Goal: Information Seeking & Learning: Learn about a topic

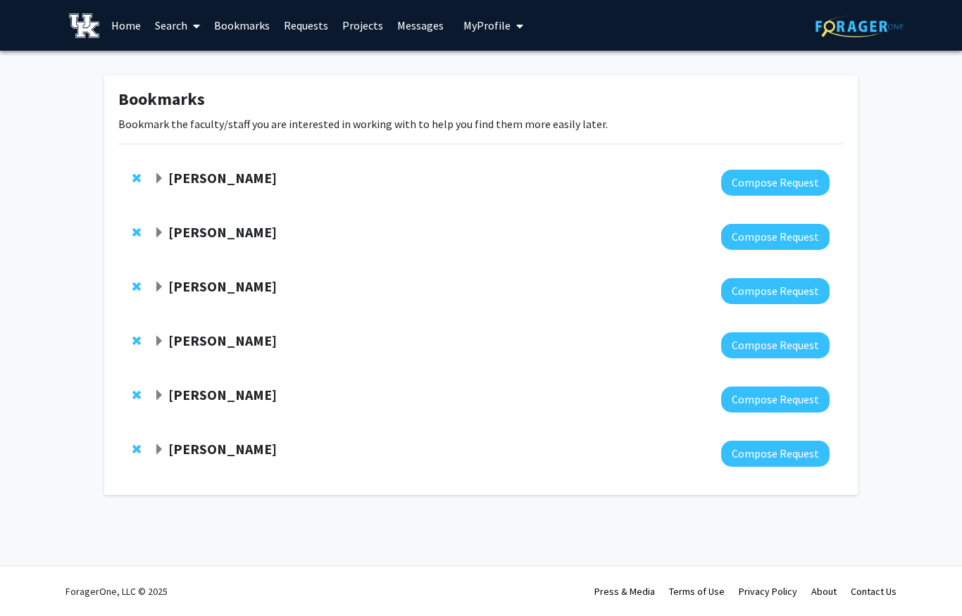
click at [134, 25] on link "Home" at bounding box center [126, 25] width 44 height 49
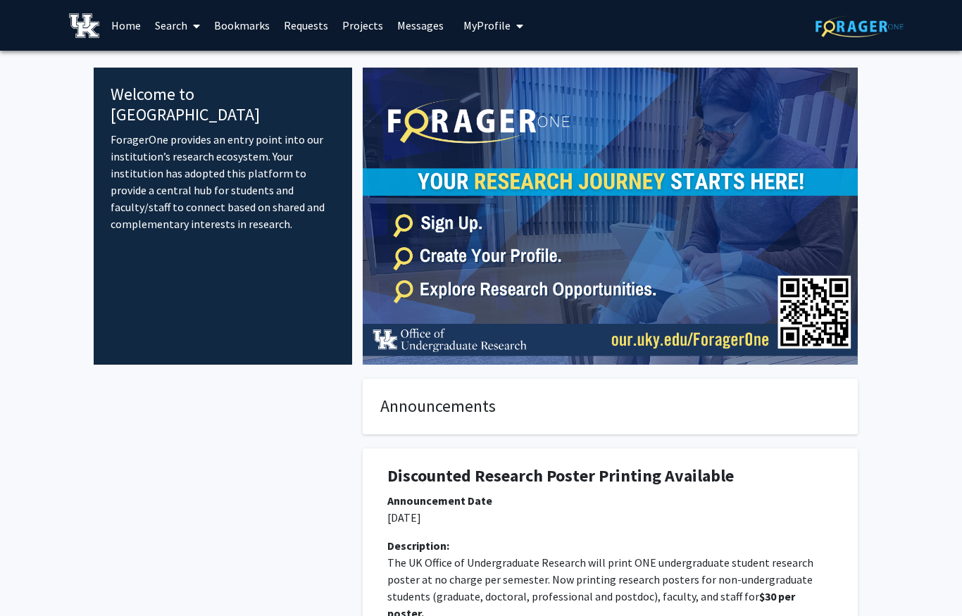
click at [497, 39] on button "My Profile" at bounding box center [493, 25] width 68 height 51
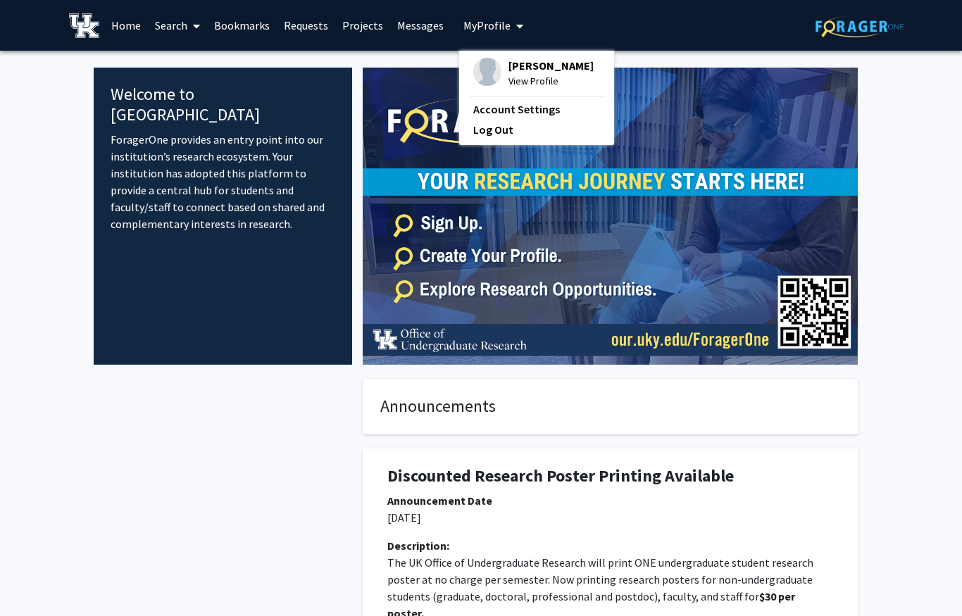
click at [509, 64] on span "[PERSON_NAME]" at bounding box center [551, 65] width 85 height 15
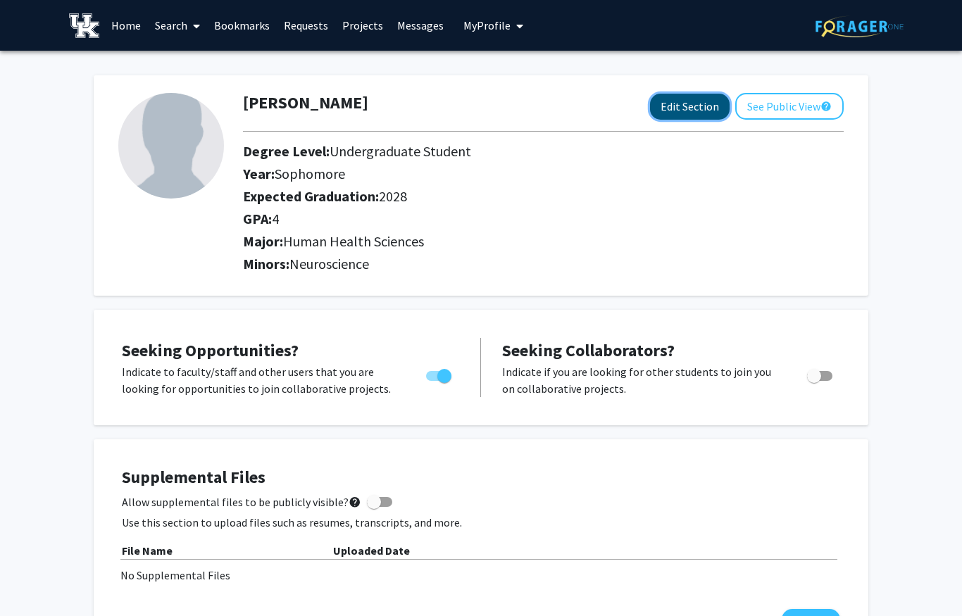
click at [675, 101] on button "Edit Section" at bounding box center [690, 107] width 80 height 26
select select "sophomore"
select select "2028"
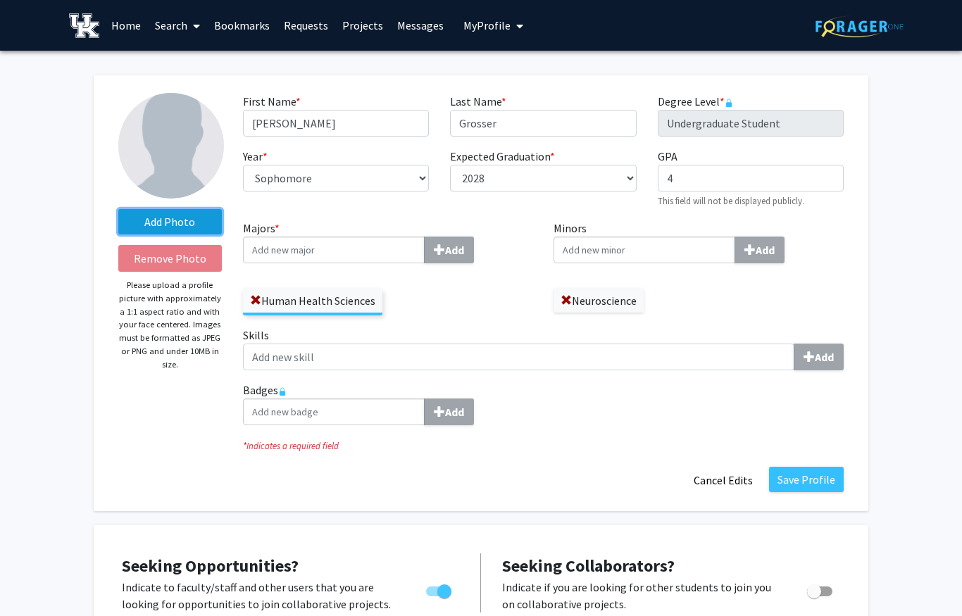
click at [186, 222] on label "Add Photo" at bounding box center [170, 221] width 104 height 25
click at [0, 0] on input "Add Photo" at bounding box center [0, 0] width 0 height 0
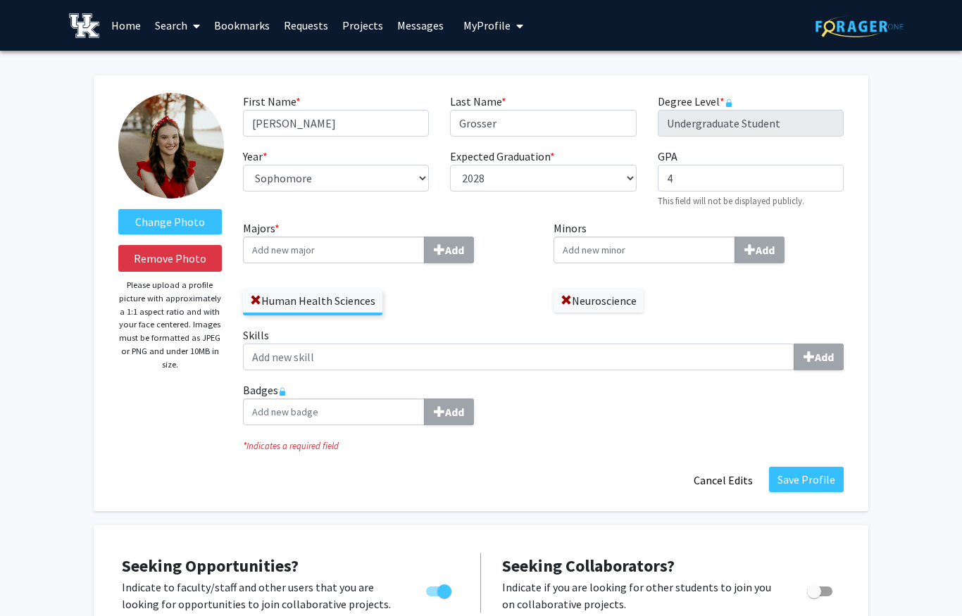
click at [185, 162] on img at bounding box center [171, 146] width 106 height 106
click at [181, 218] on label "Change Photo" at bounding box center [170, 221] width 104 height 25
click at [0, 0] on input "Change Photo" at bounding box center [0, 0] width 0 height 0
click at [136, 25] on link "Home" at bounding box center [126, 25] width 44 height 49
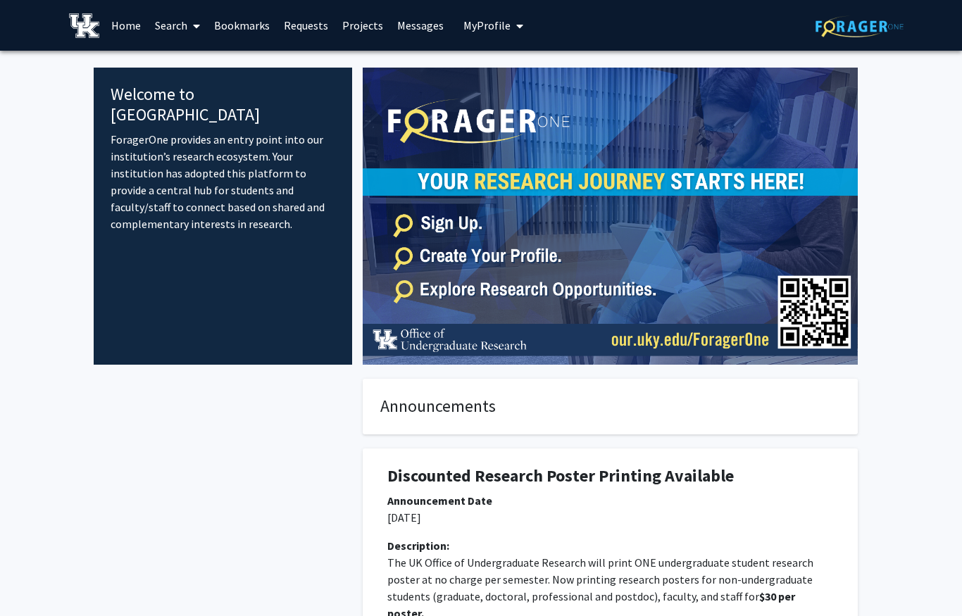
click at [173, 17] on link "Search" at bounding box center [177, 25] width 59 height 49
click at [201, 82] on span "Students" at bounding box center [191, 93] width 86 height 28
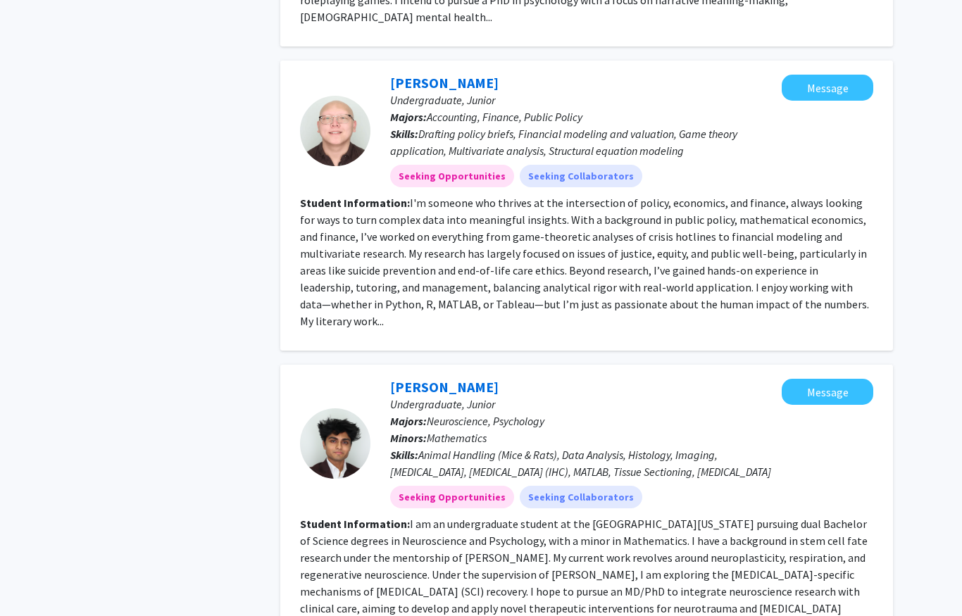
scroll to position [3053, 0]
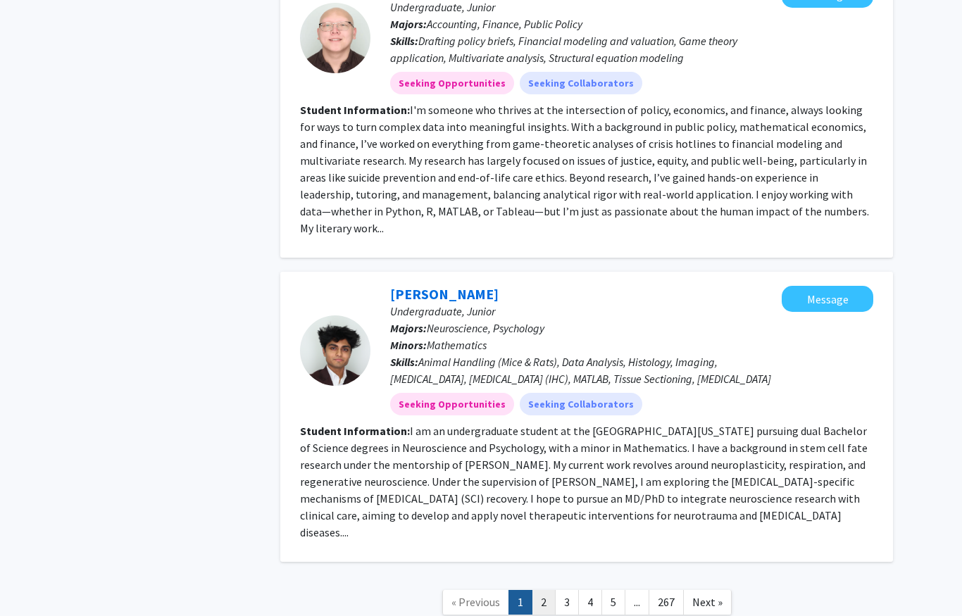
click at [544, 590] on link "2" at bounding box center [544, 602] width 24 height 25
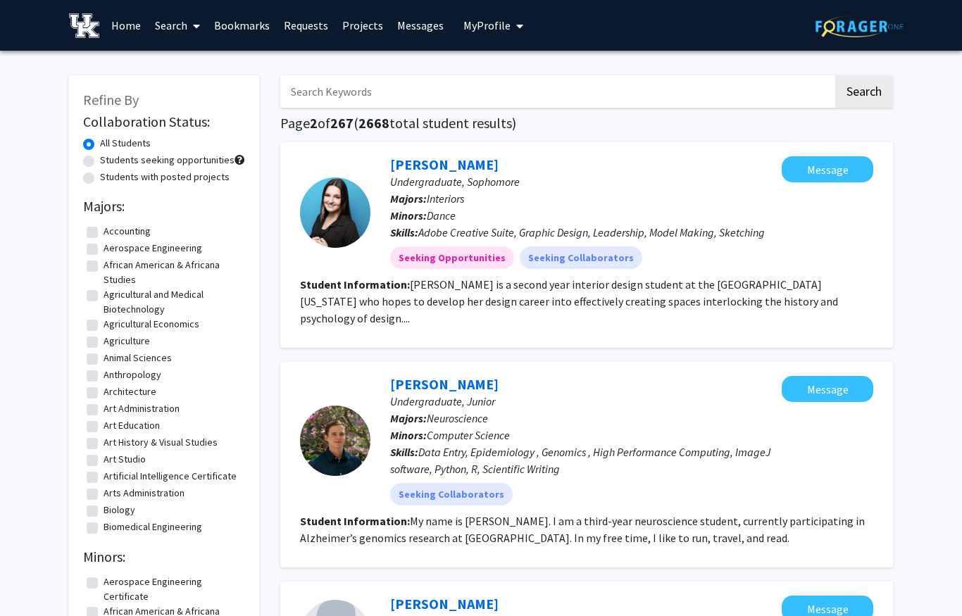
click at [491, 34] on button "My Profile" at bounding box center [493, 25] width 68 height 51
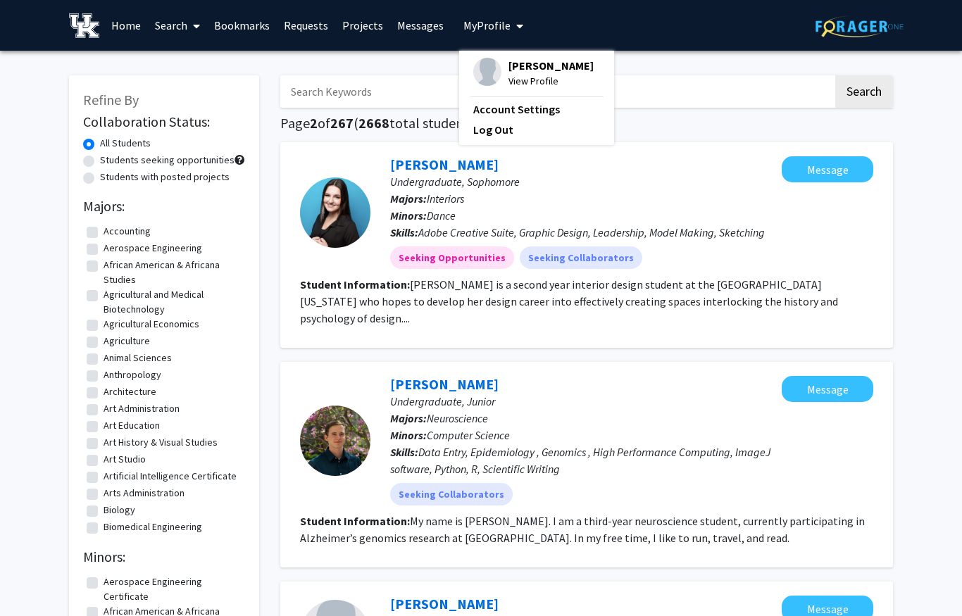
click at [509, 79] on span "View Profile" at bounding box center [551, 80] width 85 height 15
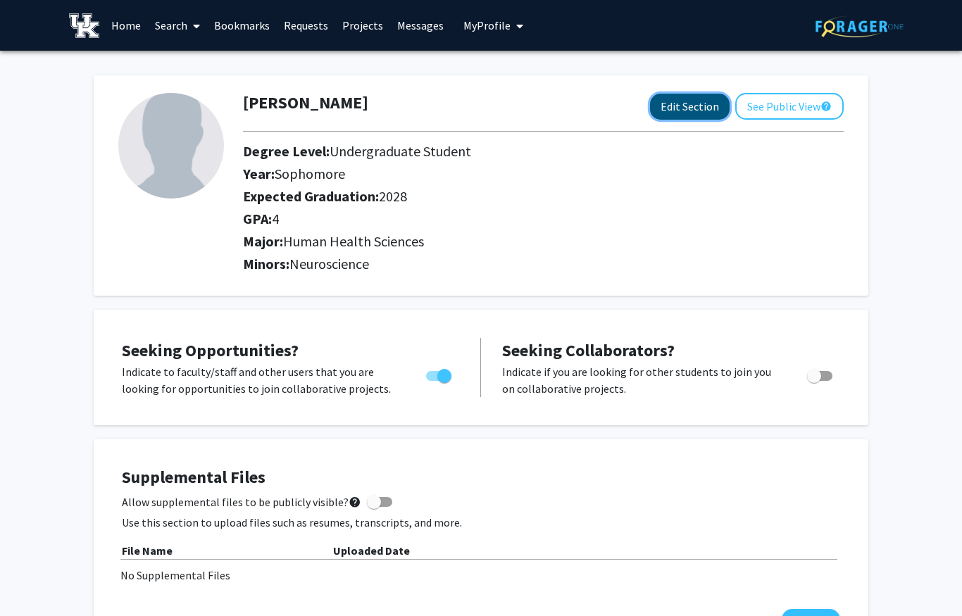
click at [677, 115] on button "Edit Section" at bounding box center [690, 107] width 80 height 26
select select "sophomore"
select select "2028"
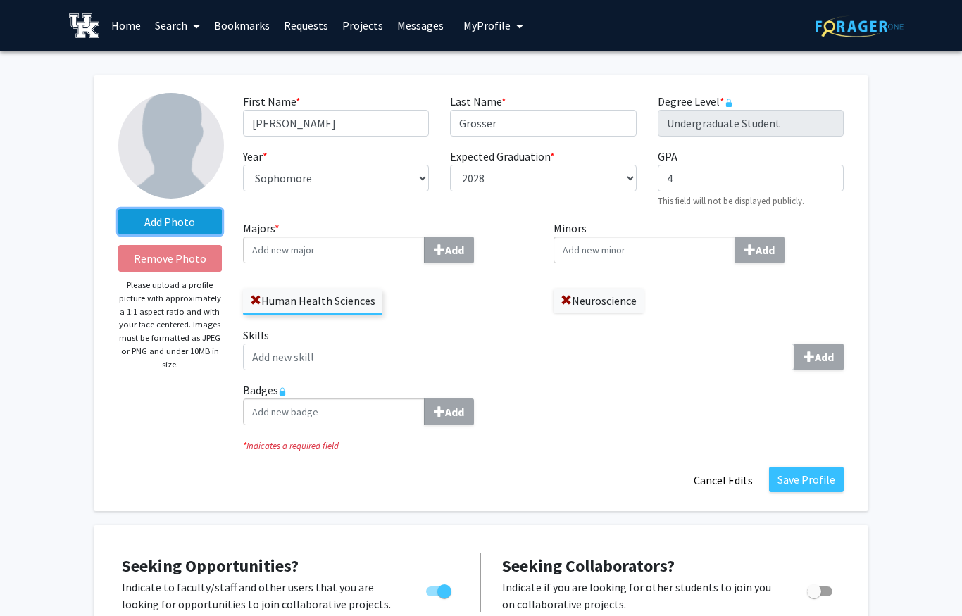
click at [174, 221] on label "Add Photo" at bounding box center [170, 221] width 104 height 25
click at [0, 0] on input "Add Photo" at bounding box center [0, 0] width 0 height 0
click at [163, 220] on label "Add Photo" at bounding box center [170, 221] width 104 height 25
click at [0, 0] on input "Add Photo" at bounding box center [0, 0] width 0 height 0
click at [194, 225] on label "Add Photo" at bounding box center [170, 221] width 104 height 25
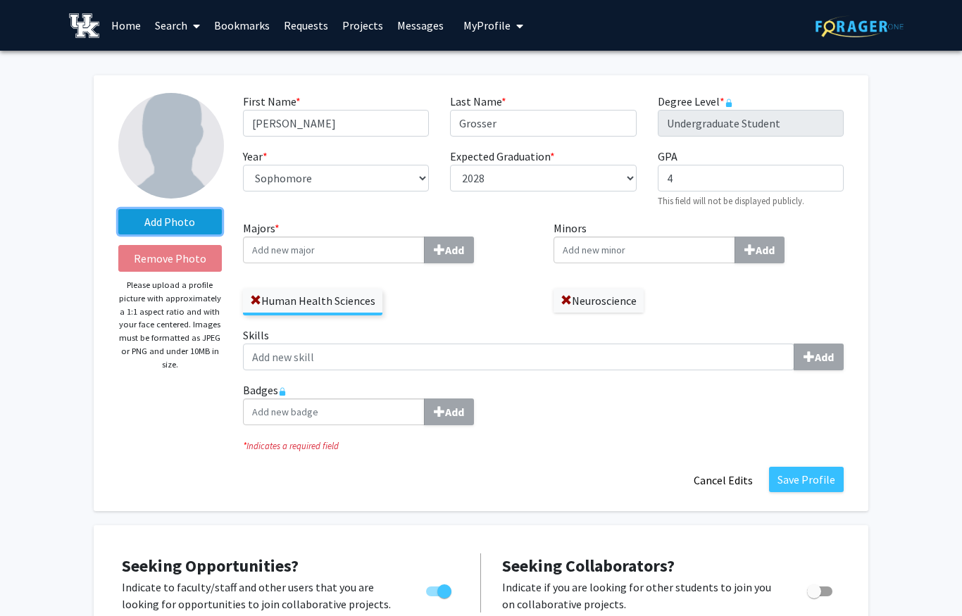
click at [0, 0] on input "Add Photo" at bounding box center [0, 0] width 0 height 0
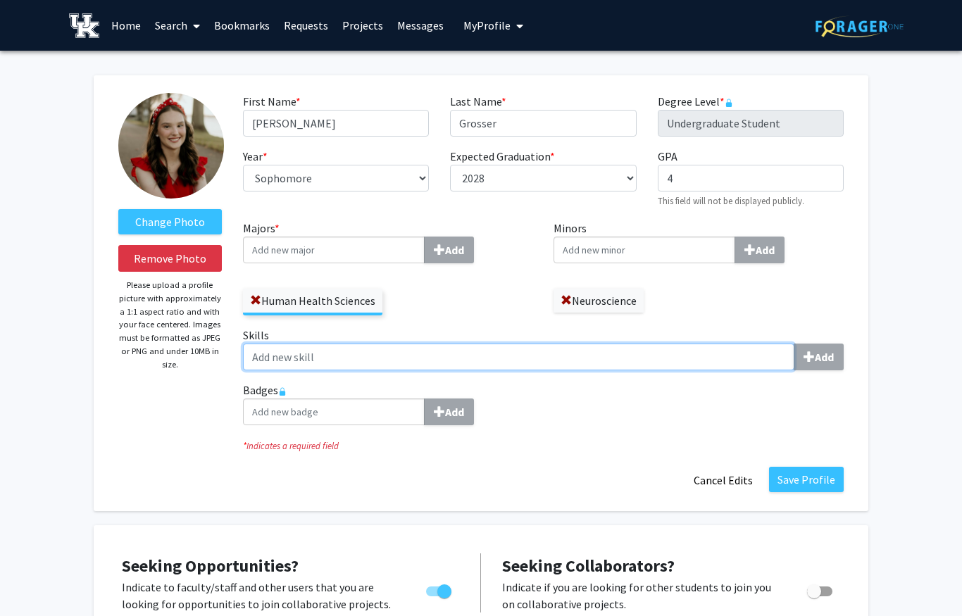
click at [497, 359] on input "Skills Add" at bounding box center [518, 357] width 551 height 27
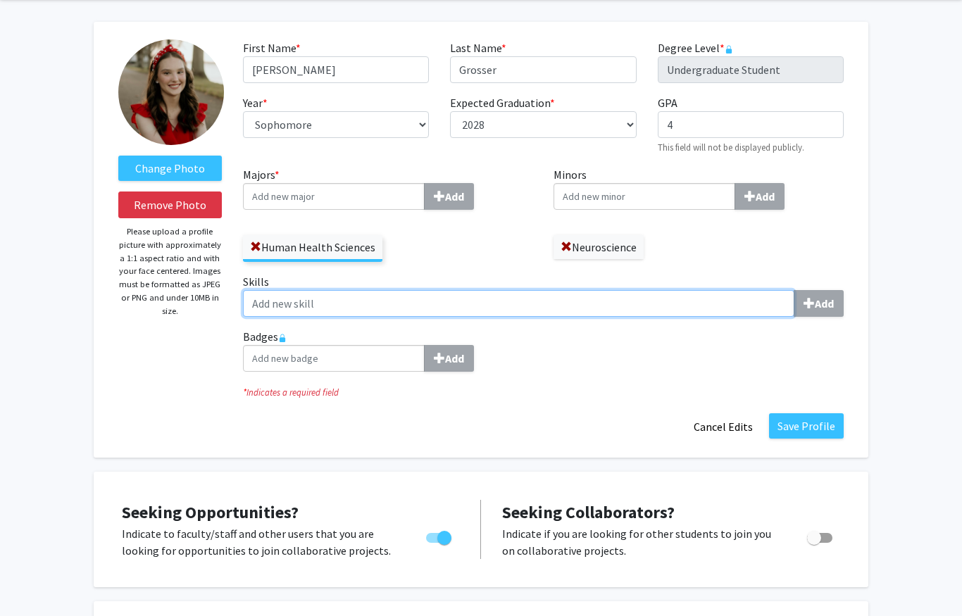
scroll to position [30, 0]
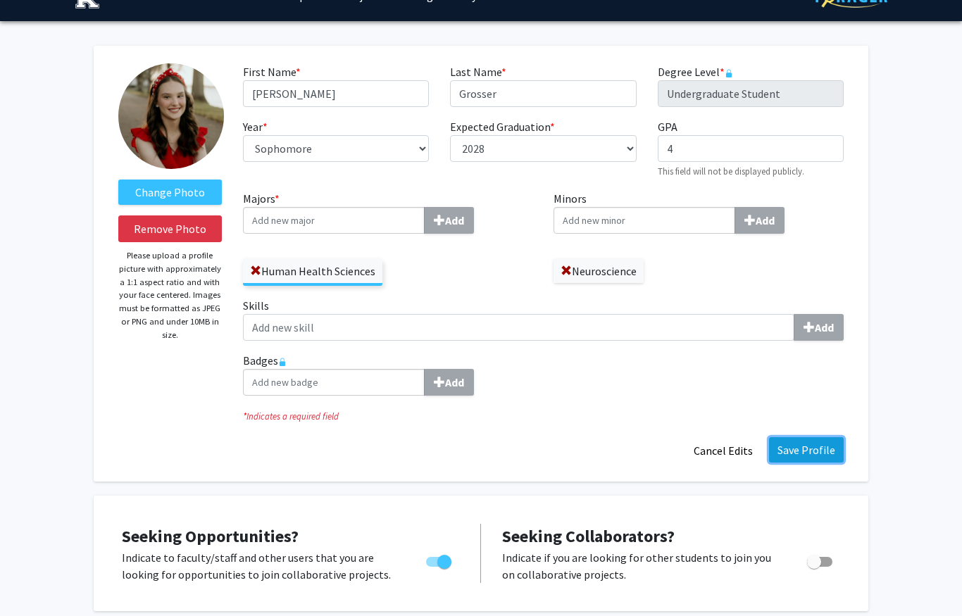
click at [818, 459] on button "Save Profile" at bounding box center [806, 449] width 75 height 25
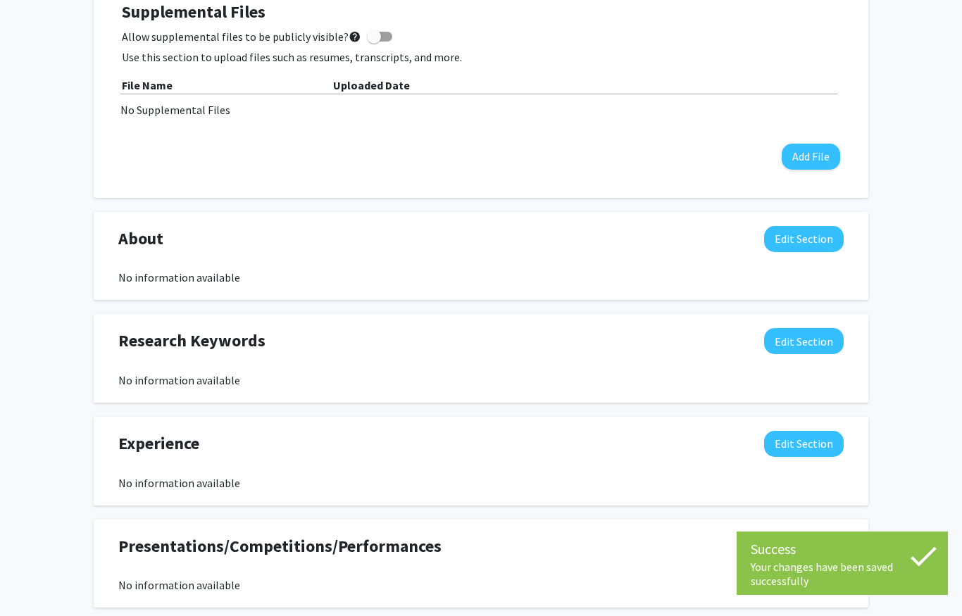
scroll to position [0, 0]
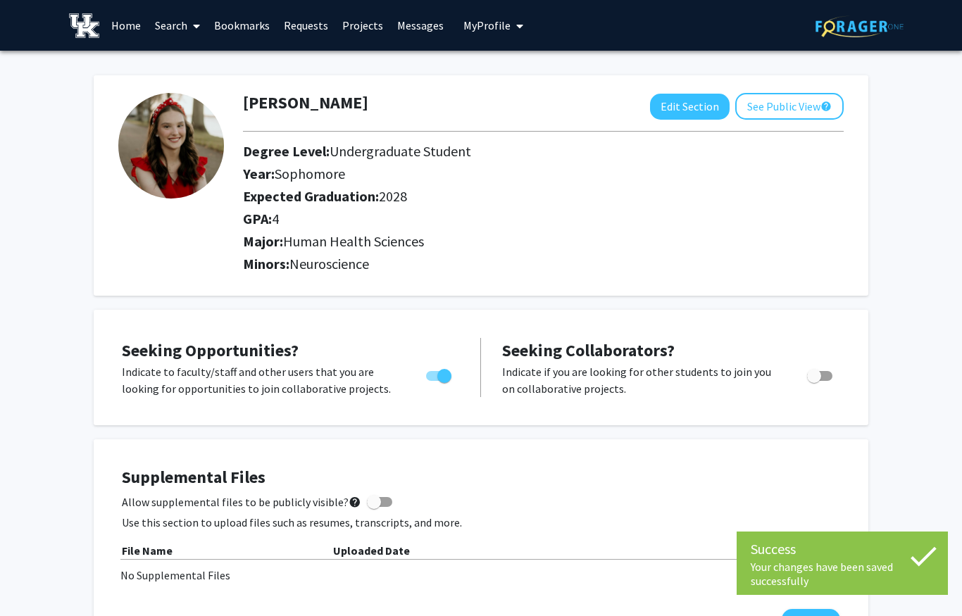
click at [188, 18] on span at bounding box center [193, 25] width 13 height 49
click at [217, 69] on span "Faculty/Staff" at bounding box center [200, 65] width 104 height 28
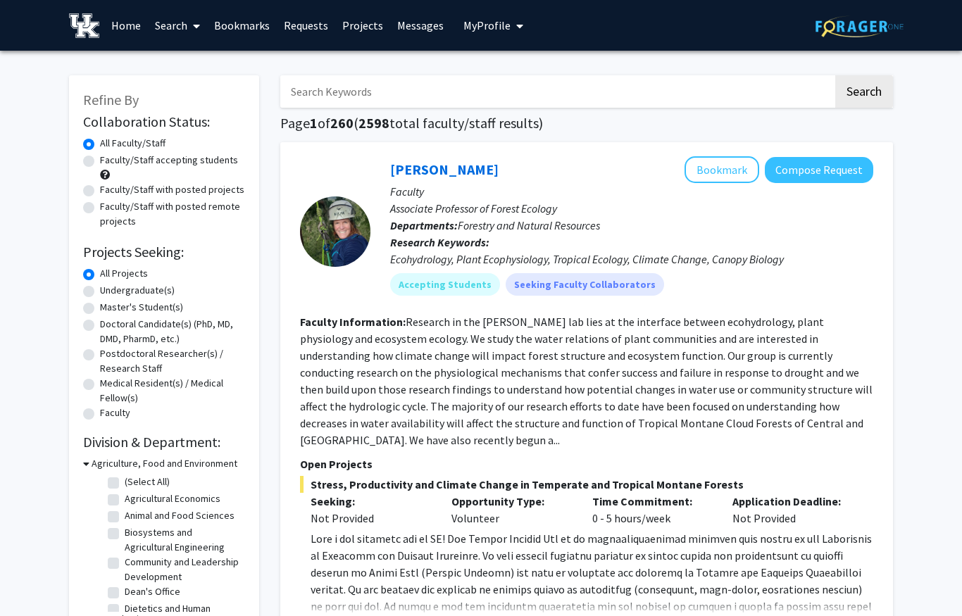
click at [313, 105] on input "Search Keywords" at bounding box center [556, 91] width 553 height 32
click at [196, 33] on span at bounding box center [193, 25] width 13 height 49
click at [183, 89] on span "Students" at bounding box center [191, 93] width 86 height 28
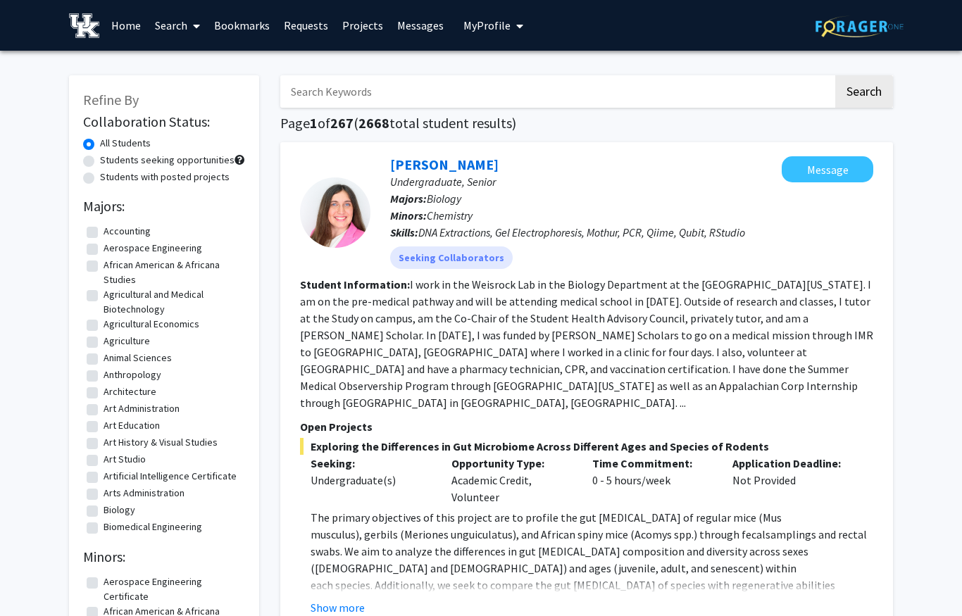
click at [442, 88] on input "Search Keywords" at bounding box center [556, 91] width 553 height 32
type input "[PERSON_NAME]"
click at [835, 75] on button "Search" at bounding box center [864, 91] width 58 height 32
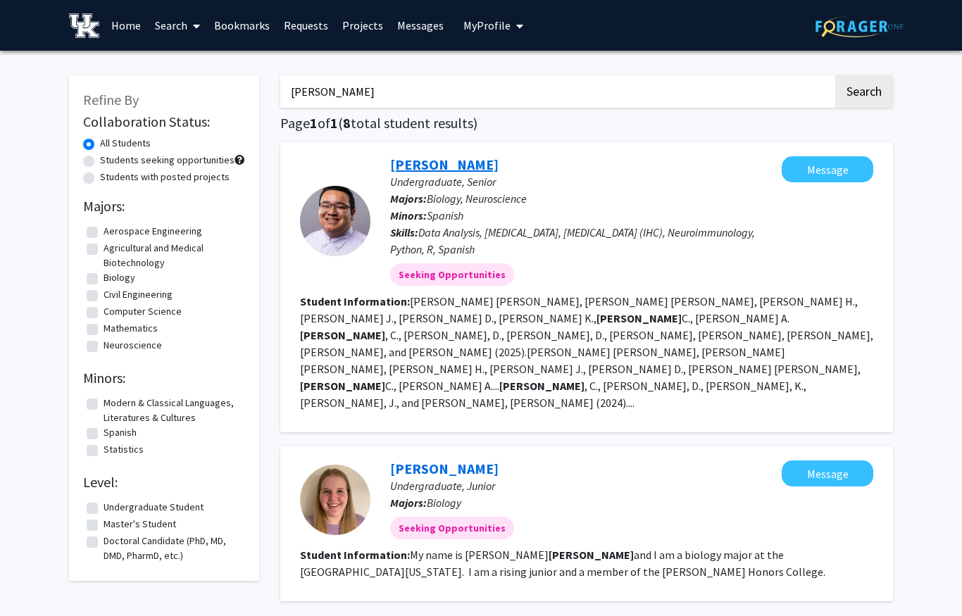
click at [463, 165] on link "[PERSON_NAME]" at bounding box center [444, 165] width 108 height 18
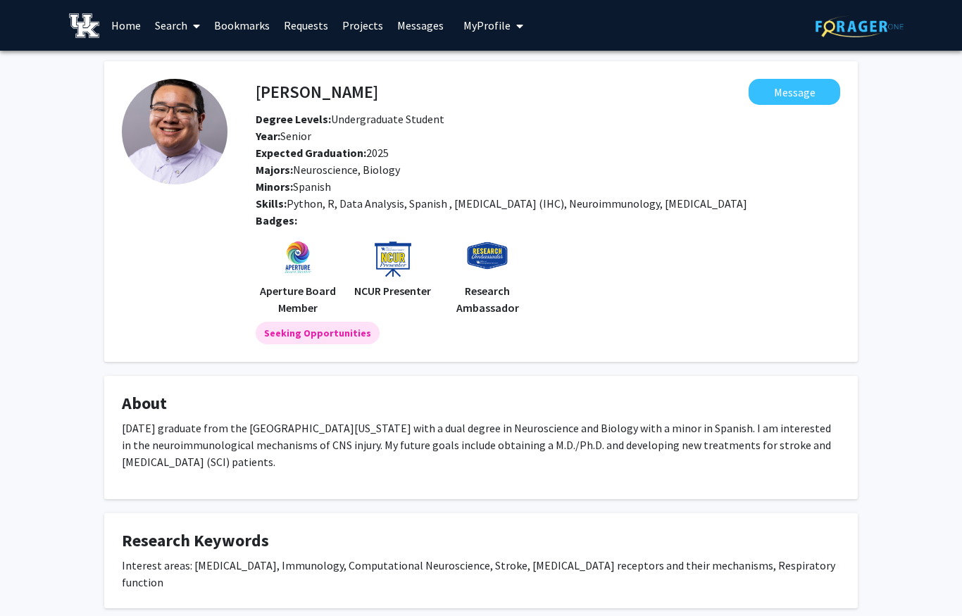
click at [496, 28] on span "My Profile" at bounding box center [486, 25] width 47 height 14
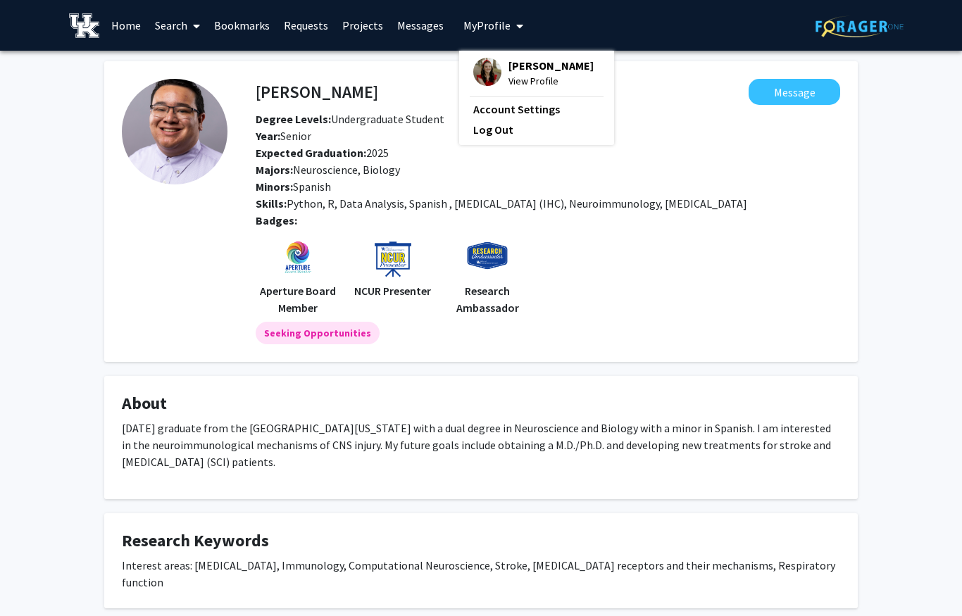
click at [509, 70] on span "[PERSON_NAME]" at bounding box center [551, 65] width 85 height 15
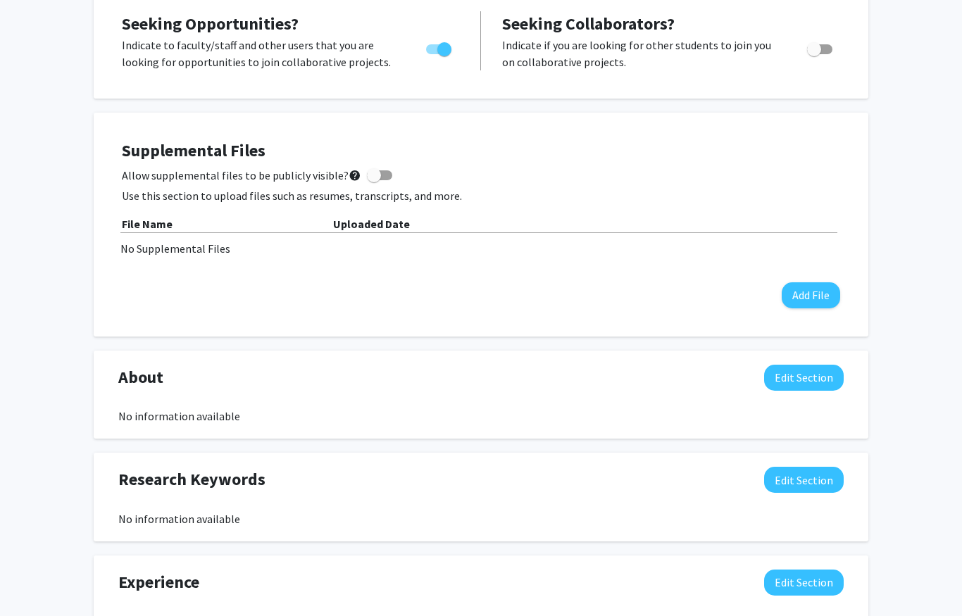
scroll to position [338, 0]
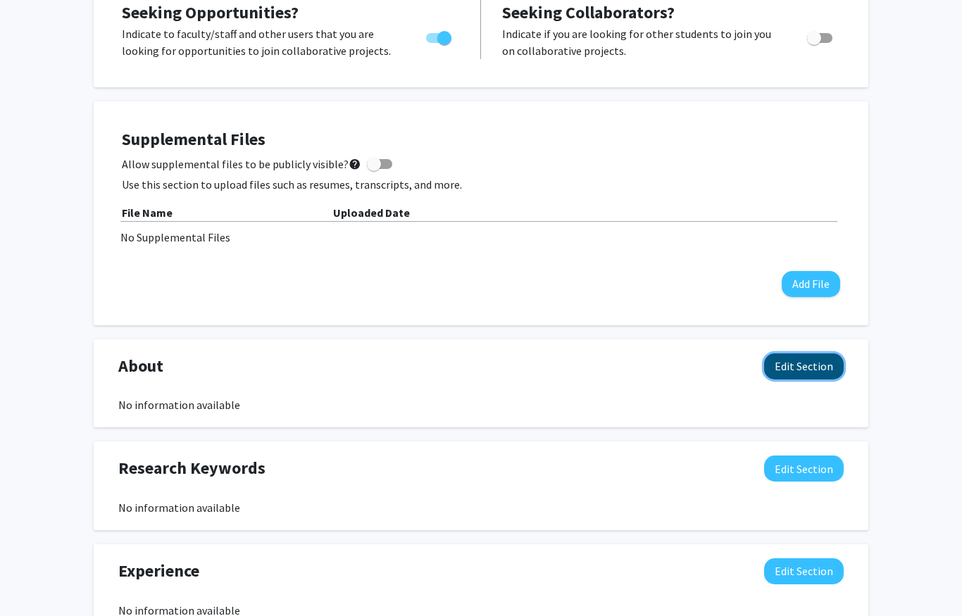
click at [803, 369] on button "Edit Section" at bounding box center [804, 367] width 80 height 26
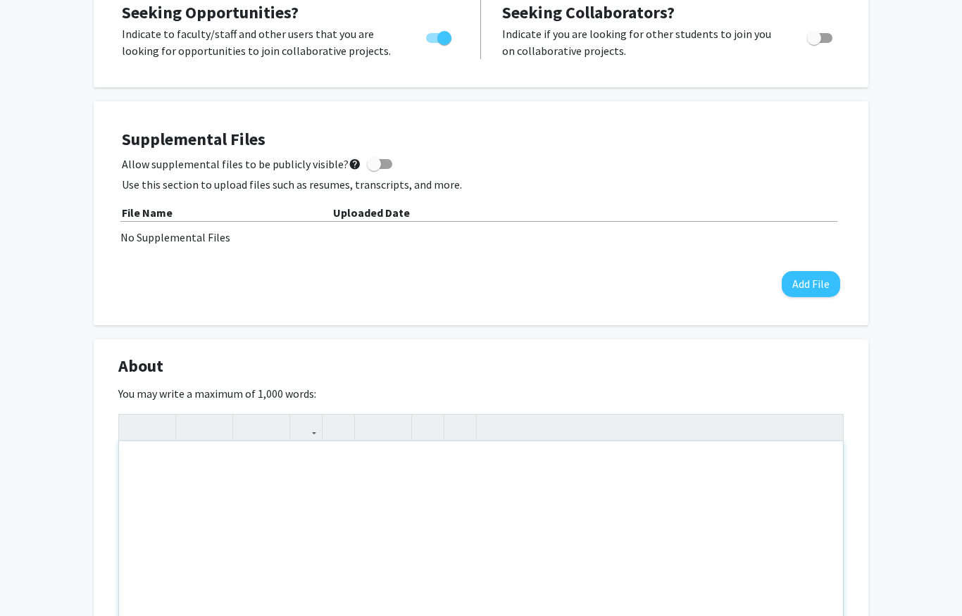
click at [299, 531] on div "Note to users with screen readers: Please deactivate our accessibility plugin f…" at bounding box center [481, 547] width 724 height 211
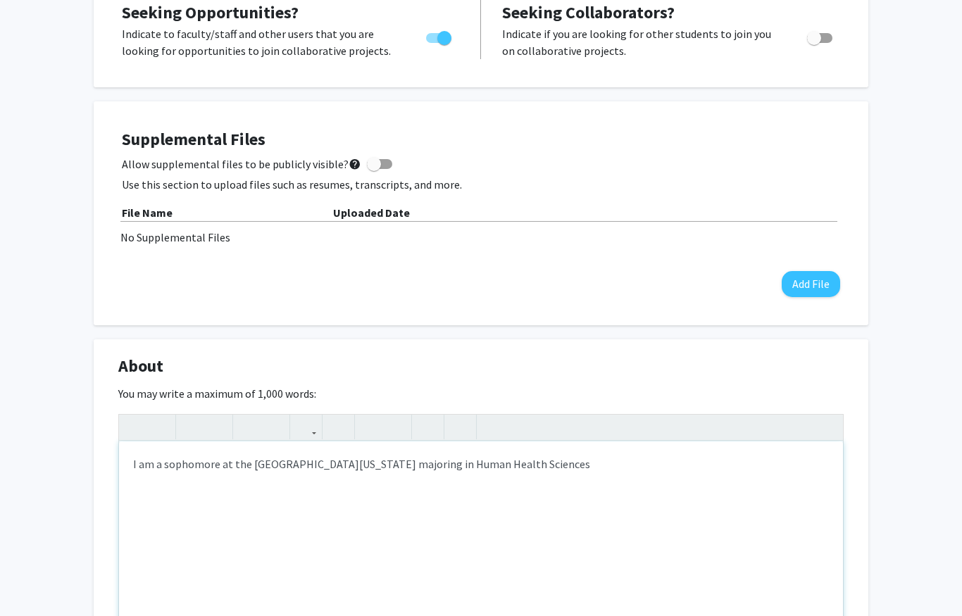
click at [394, 465] on div "I am a sophomore at the [GEOGRAPHIC_DATA][US_STATE] majoring in Human Health Sc…" at bounding box center [481, 547] width 724 height 211
click at [371, 458] on div "I am a sophomore at the [GEOGRAPHIC_DATA][US_STATE] majoring in Human Health Sc…" at bounding box center [481, 547] width 724 height 211
click at [636, 481] on div "I am a sophomore at the [GEOGRAPHIC_DATA][US_STATE] majoring in Human Health Sc…" at bounding box center [481, 547] width 724 height 211
click at [374, 465] on div "I am a sophomore at the [GEOGRAPHIC_DATA][US_STATE] majoring in Human Health Sc…" at bounding box center [481, 547] width 724 height 211
click at [557, 478] on div "I am a sophomore at the [GEOGRAPHIC_DATA][US_STATE], majoring in Human Health S…" at bounding box center [481, 547] width 724 height 211
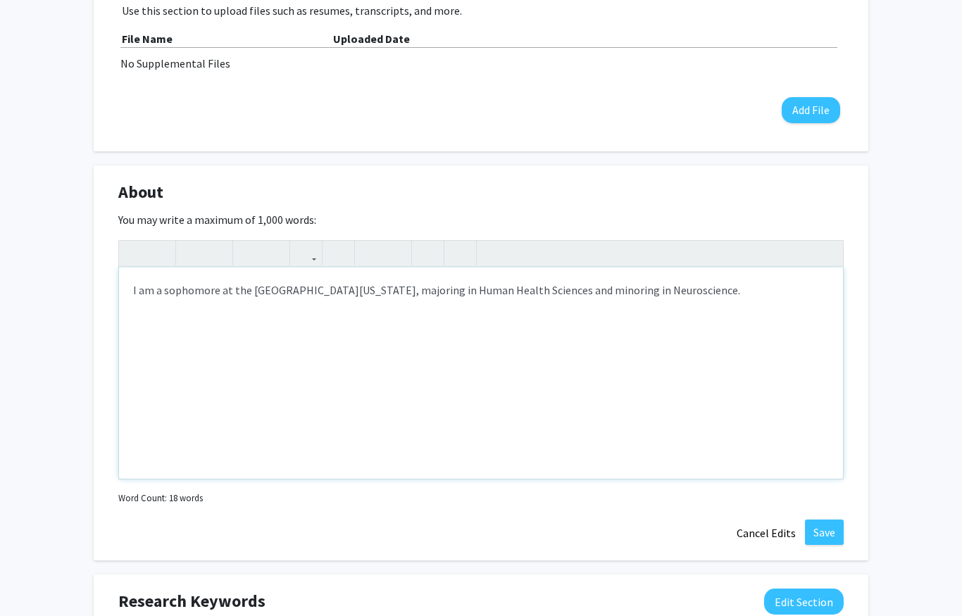
scroll to position [535, 0]
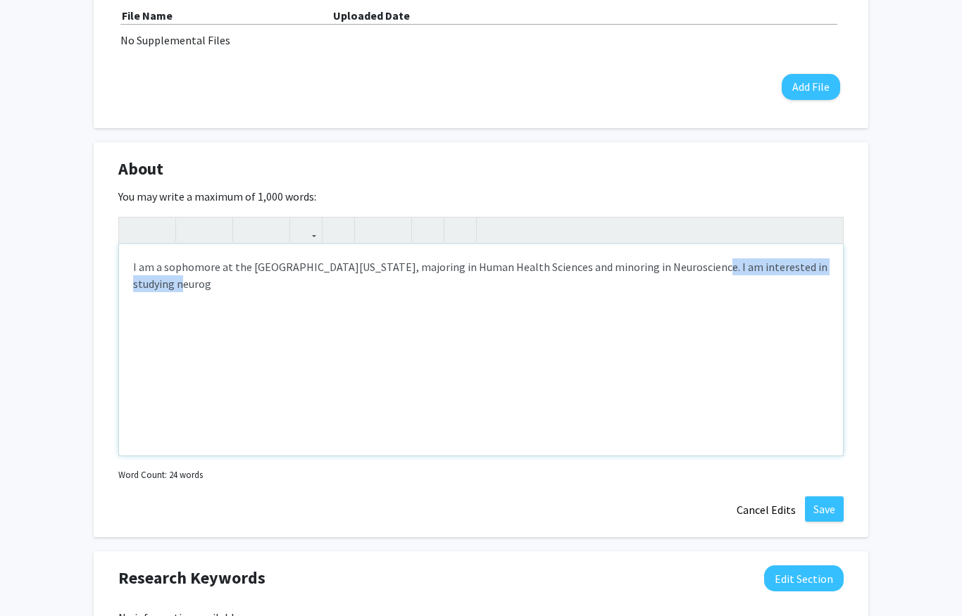
drag, startPoint x: 688, startPoint y: 291, endPoint x: 680, endPoint y: 270, distance: 21.8
click at [680, 270] on div "I am a sophomore at the [GEOGRAPHIC_DATA][US_STATE], majoring in Human Health S…" at bounding box center [481, 349] width 724 height 211
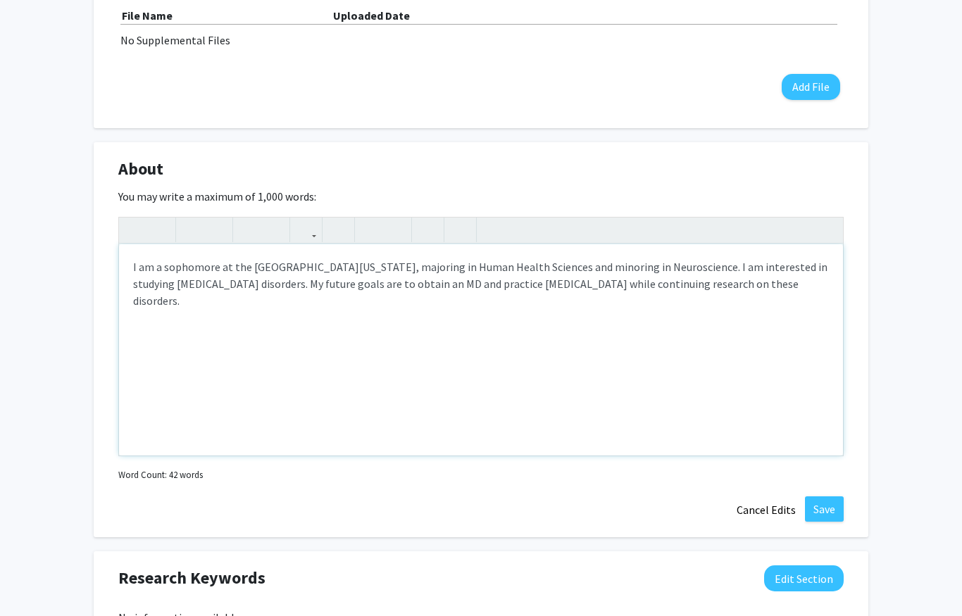
type textarea "I am a sophomore at the [GEOGRAPHIC_DATA][US_STATE], majoring in Human Health S…"
click at [279, 368] on div "I am a sophomore at the [GEOGRAPHIC_DATA][US_STATE], majoring in Human Health S…" at bounding box center [481, 349] width 724 height 211
click at [480, 289] on div "I am a sophomore at the [GEOGRAPHIC_DATA][US_STATE], majoring in Human Health S…" at bounding box center [481, 349] width 724 height 211
click at [686, 400] on div "I am a sophomore at the [GEOGRAPHIC_DATA][US_STATE], majoring in Human Health S…" at bounding box center [481, 349] width 724 height 211
click at [817, 515] on button "Save" at bounding box center [824, 509] width 39 height 25
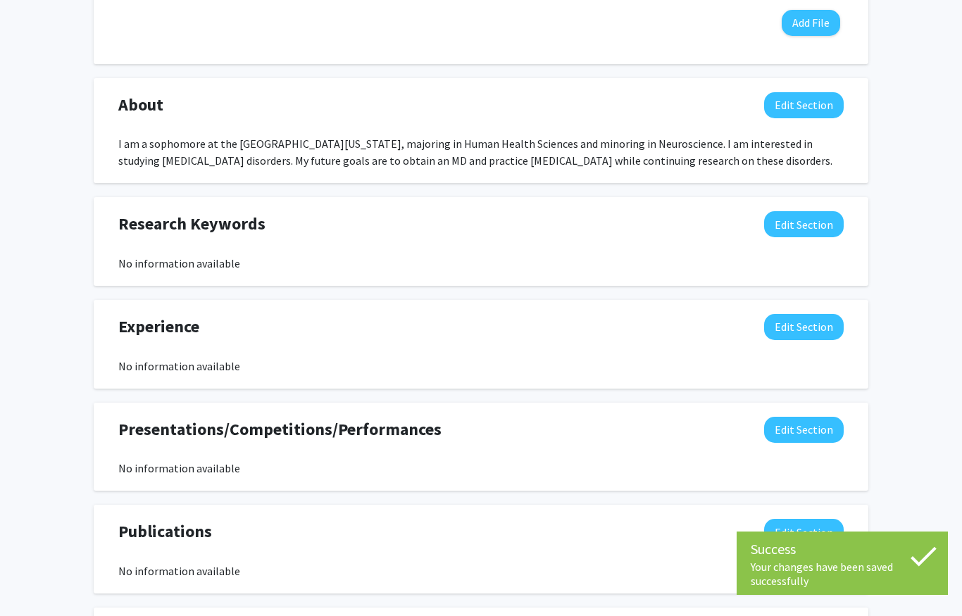
scroll to position [600, 0]
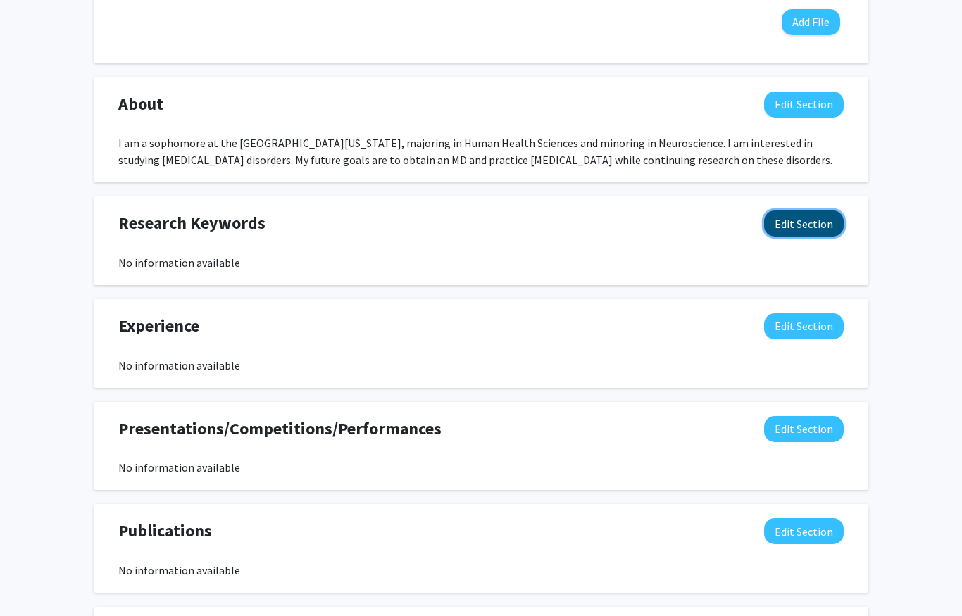
click at [801, 220] on button "Edit Section" at bounding box center [804, 224] width 80 height 26
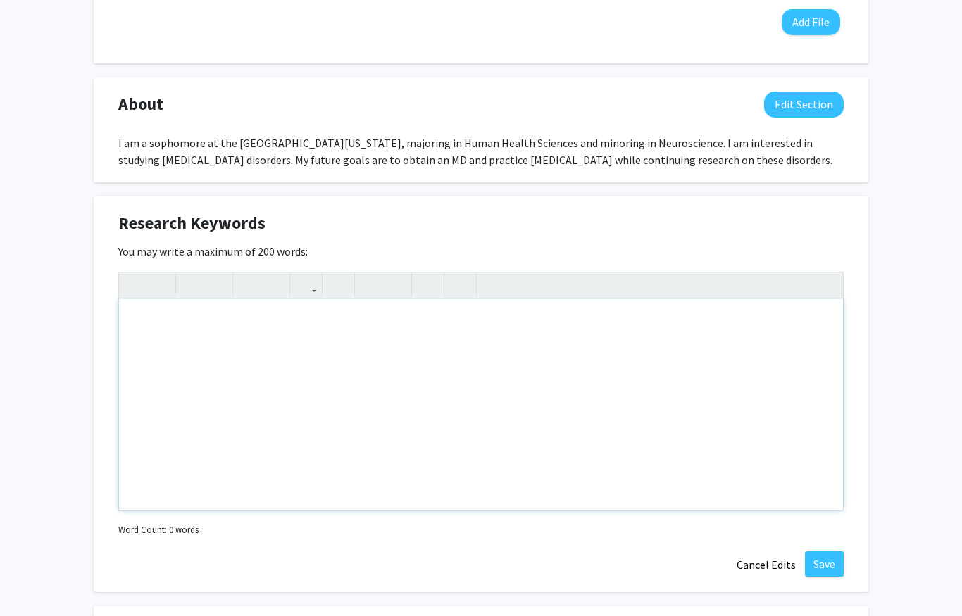
click at [370, 338] on div "Note to users with screen readers: Please deactivate our accessibility plugin f…" at bounding box center [481, 404] width 724 height 211
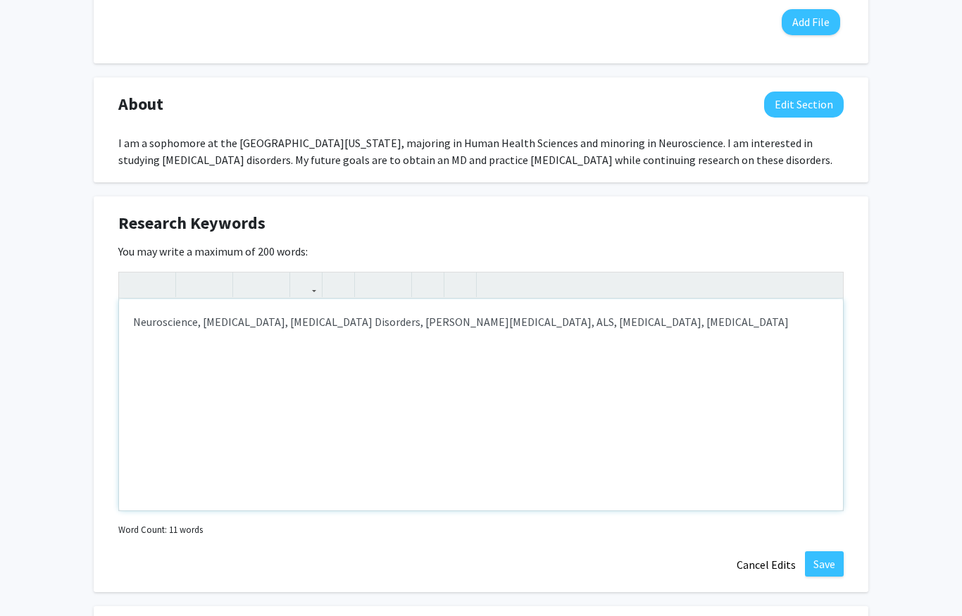
click at [594, 330] on div "Neuroscience, [MEDICAL_DATA], [MEDICAL_DATA] Disorders, [PERSON_NAME][MEDICAL_D…" at bounding box center [481, 404] width 724 height 211
click at [603, 323] on div "Neuroscience, [MEDICAL_DATA], [MEDICAL_DATA] Disorders, [PERSON_NAME][MEDICAL_D…" at bounding box center [481, 404] width 724 height 211
click at [709, 332] on div "Neuroscience, [MEDICAL_DATA], [MEDICAL_DATA] Disorders, [PERSON_NAME][MEDICAL_D…" at bounding box center [481, 404] width 724 height 211
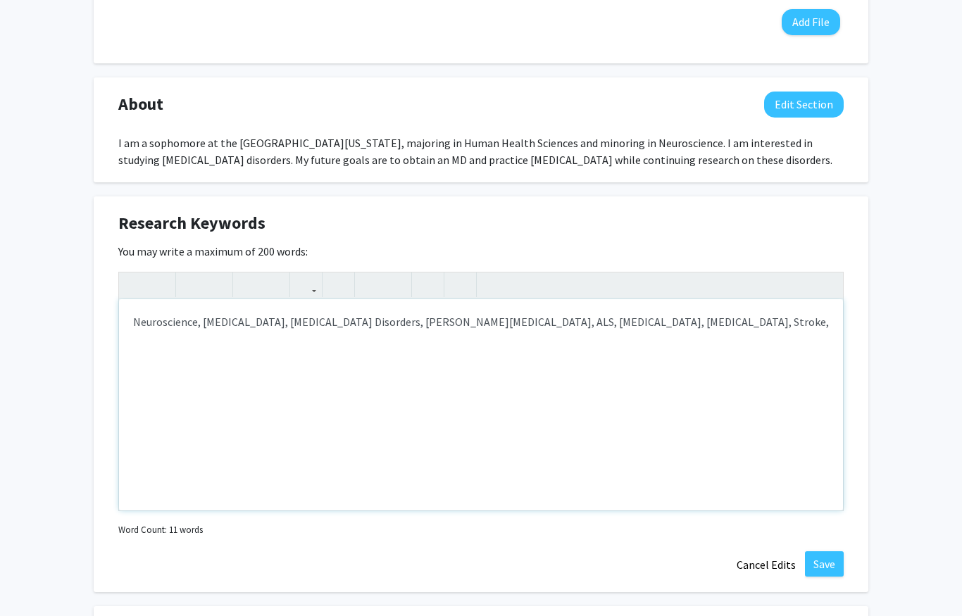
type textarea "Neuroscience, [MEDICAL_DATA], [MEDICAL_DATA] Disorders, [PERSON_NAME][MEDICAL_D…"
click at [814, 565] on button "Save" at bounding box center [824, 563] width 39 height 25
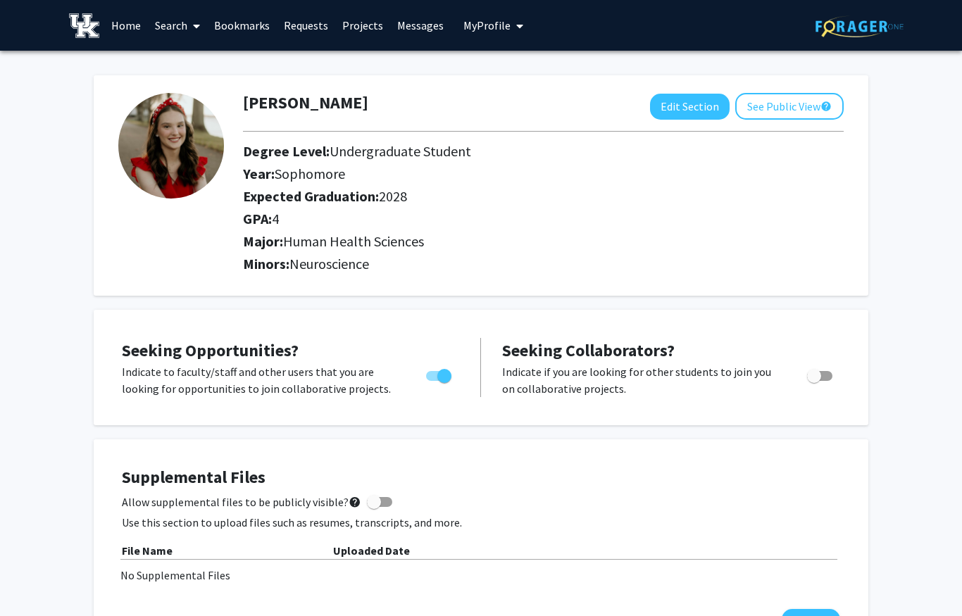
scroll to position [0, 0]
click at [185, 27] on link "Search" at bounding box center [177, 25] width 59 height 49
click at [182, 62] on span "Faculty/Staff" at bounding box center [200, 65] width 104 height 28
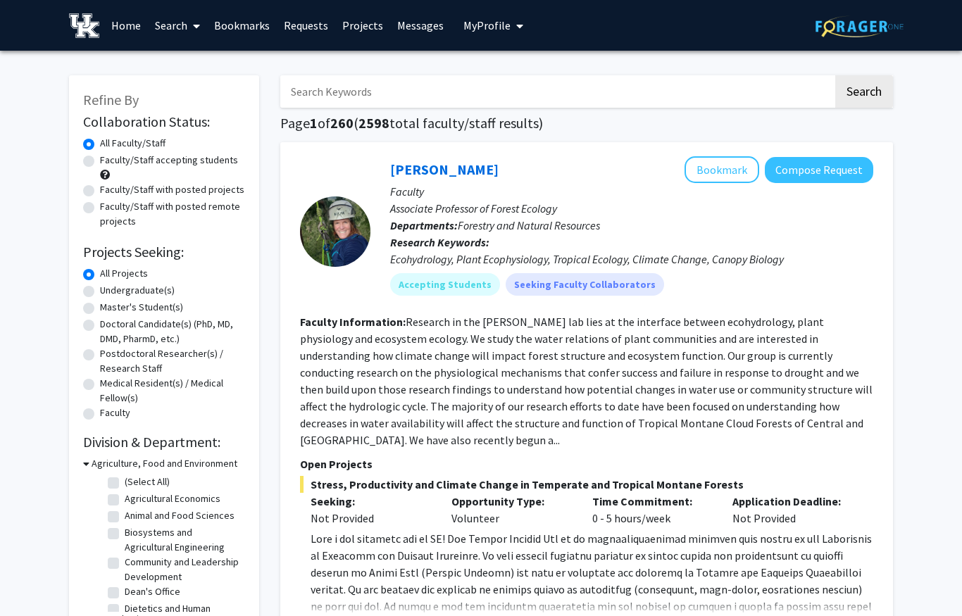
click at [100, 161] on label "Faculty/Staff accepting students" at bounding box center [169, 160] width 138 height 15
click at [100, 161] on input "Faculty/Staff accepting students" at bounding box center [104, 157] width 9 height 9
radio input "true"
click at [147, 289] on label "Undergraduate(s)" at bounding box center [137, 290] width 75 height 15
click at [109, 289] on input "Undergraduate(s)" at bounding box center [104, 287] width 9 height 9
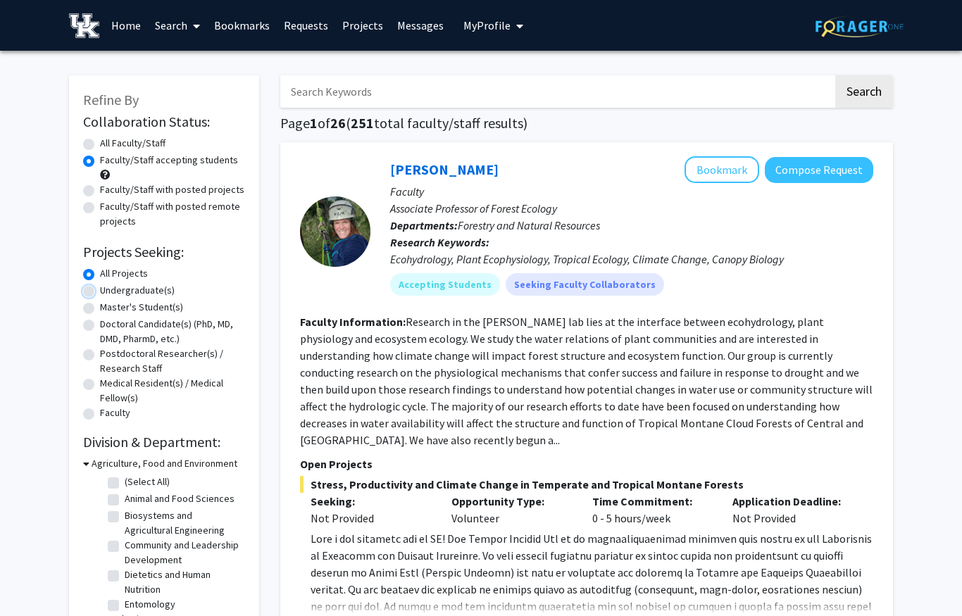
radio input "true"
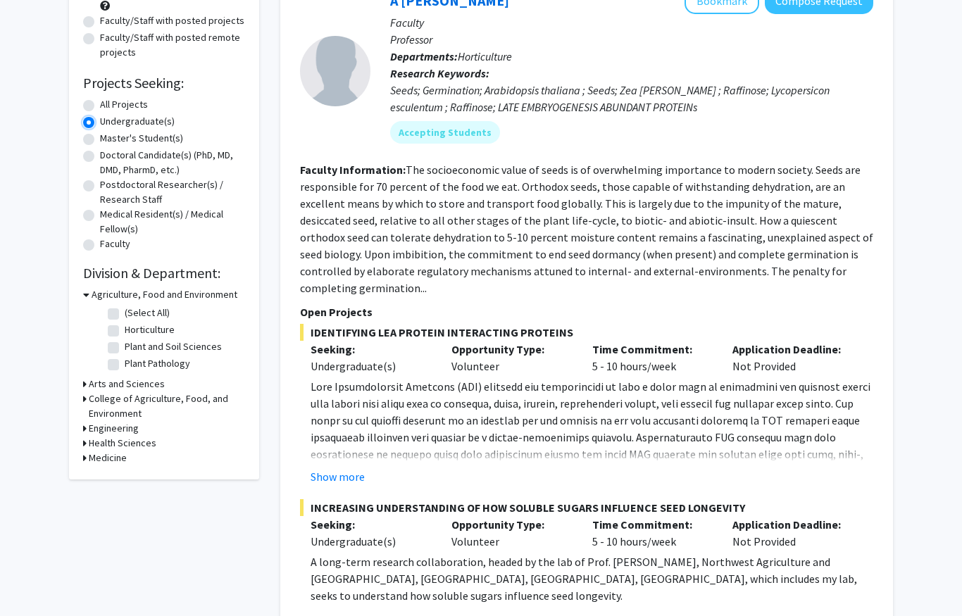
scroll to position [173, 0]
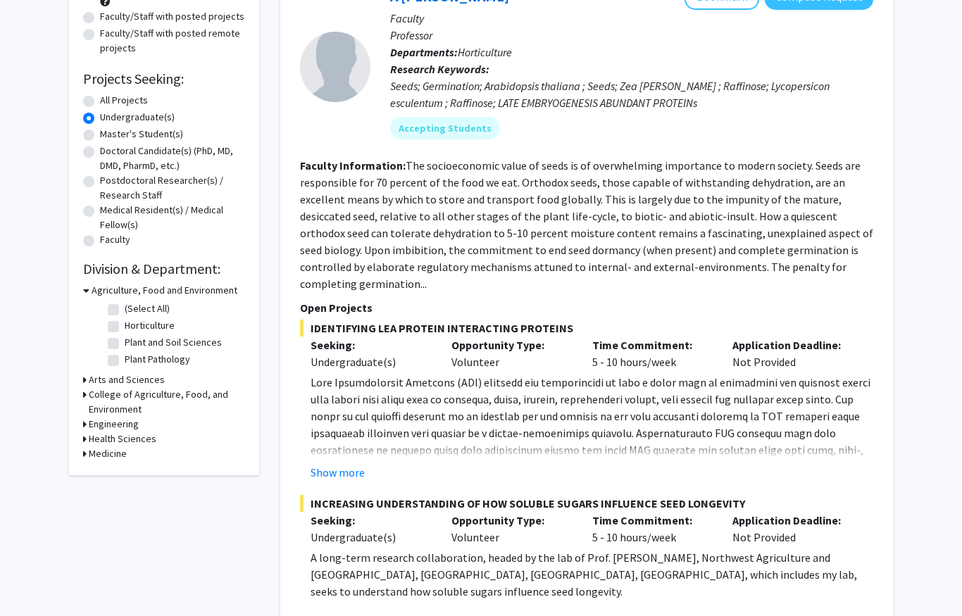
click at [108, 455] on h3 "Medicine" at bounding box center [108, 454] width 38 height 15
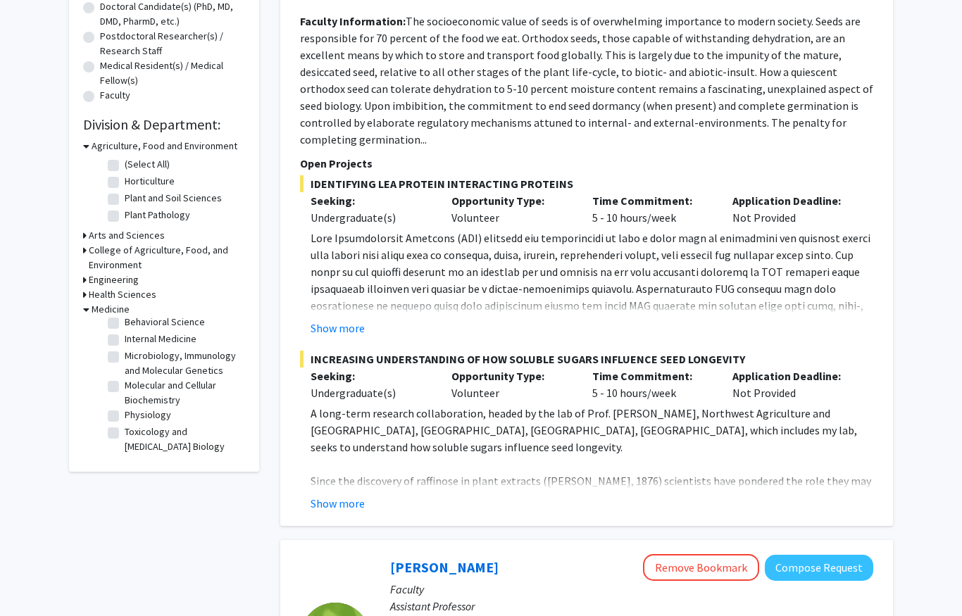
scroll to position [0, 0]
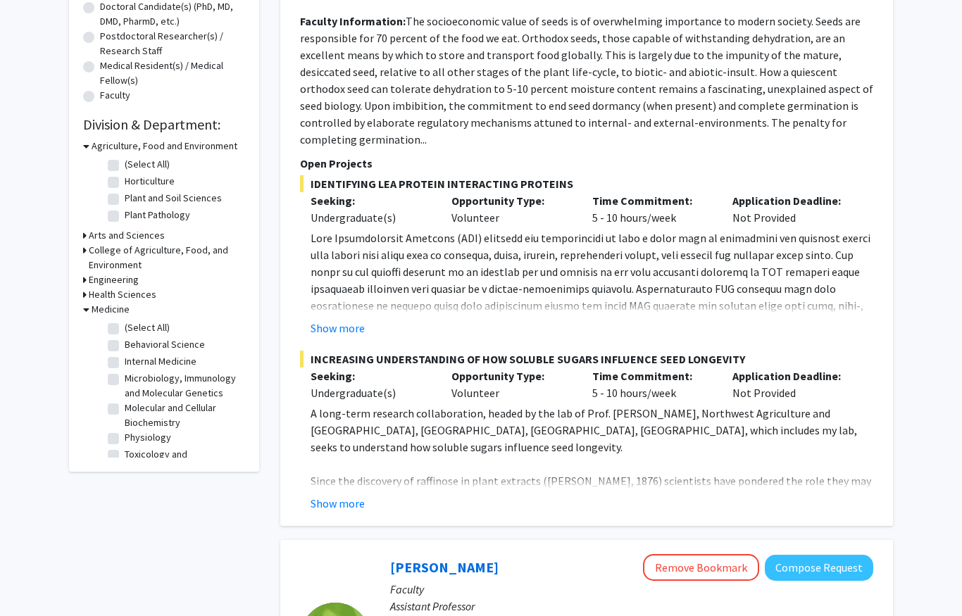
click at [117, 312] on h3 "Medicine" at bounding box center [111, 309] width 38 height 15
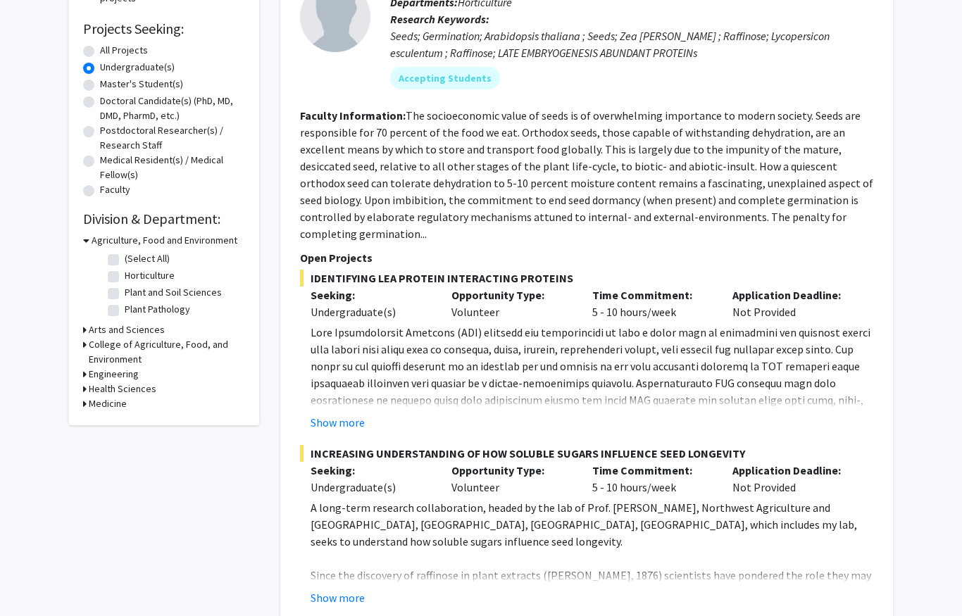
scroll to position [221, 0]
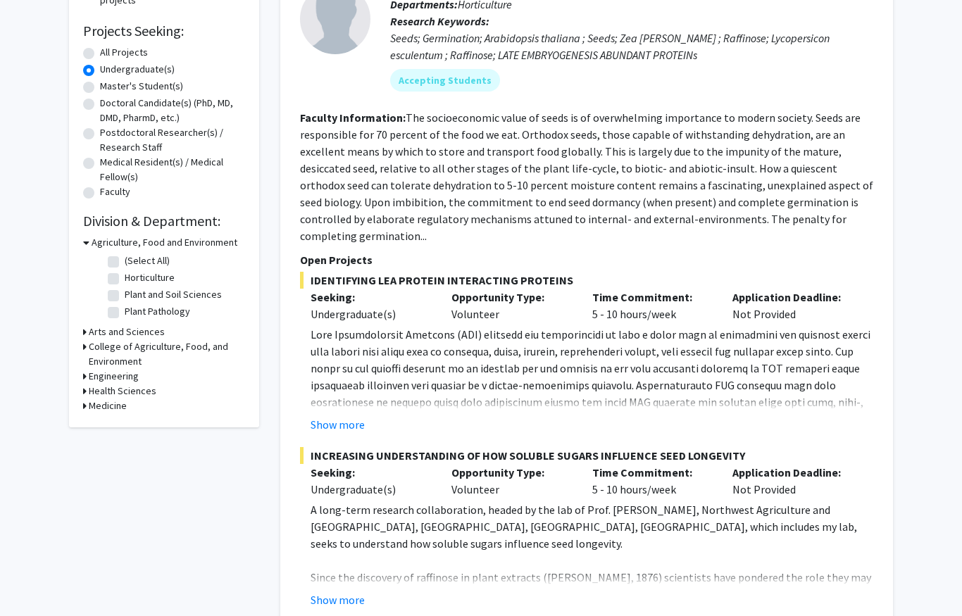
click at [127, 51] on label "All Projects" at bounding box center [124, 52] width 48 height 15
click at [109, 51] on input "All Projects" at bounding box center [104, 49] width 9 height 9
radio input "true"
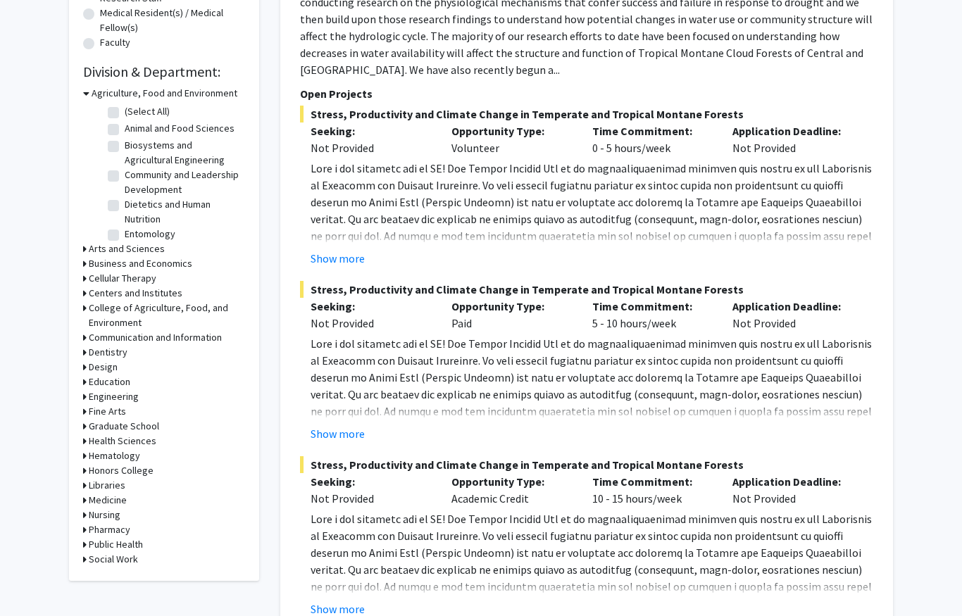
scroll to position [370, 0]
click at [112, 502] on h3 "Medicine" at bounding box center [108, 501] width 38 height 15
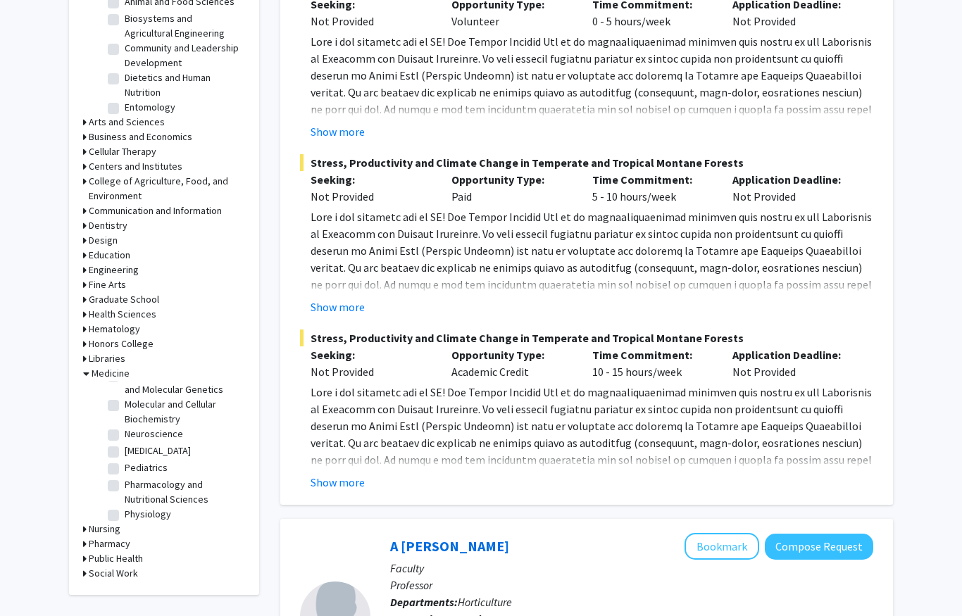
scroll to position [113, 0]
click at [142, 457] on label "[MEDICAL_DATA]" at bounding box center [158, 464] width 66 height 15
click at [134, 457] on input "[MEDICAL_DATA]" at bounding box center [129, 461] width 9 height 9
checkbox input "true"
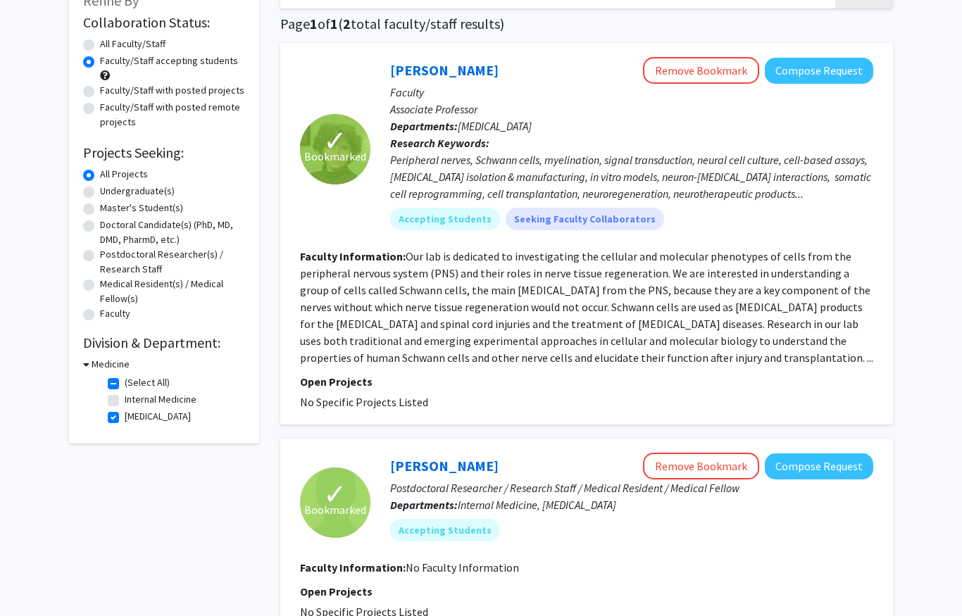
scroll to position [101, 0]
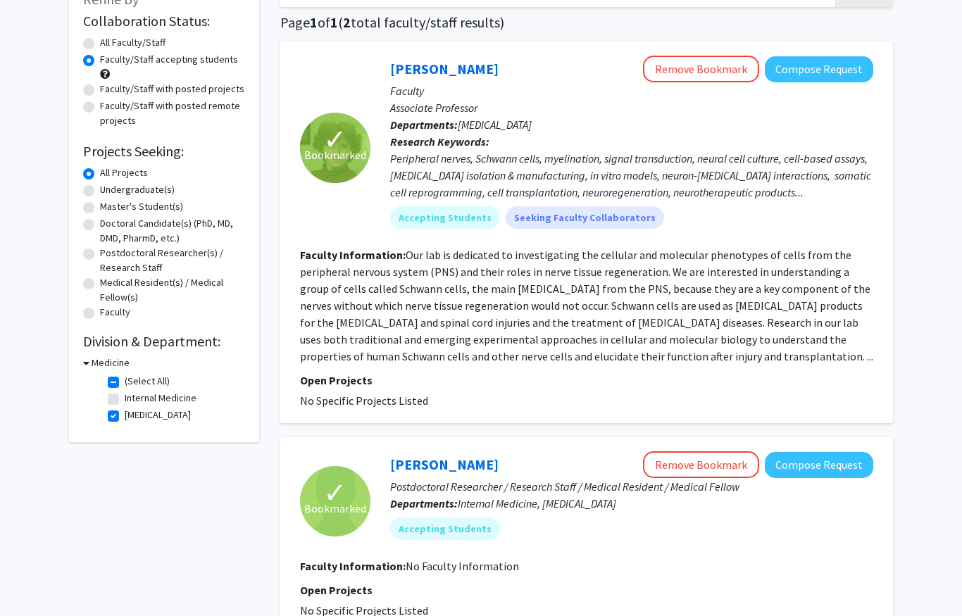
click at [351, 151] on span "Bookmarked" at bounding box center [335, 155] width 62 height 17
click at [426, 67] on link "[PERSON_NAME]" at bounding box center [444, 69] width 108 height 18
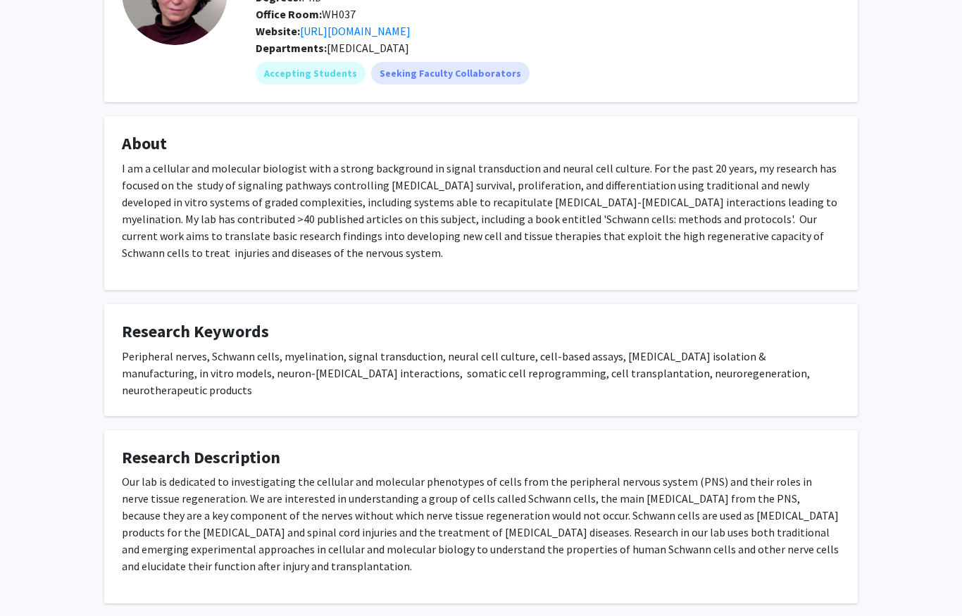
scroll to position [151, 0]
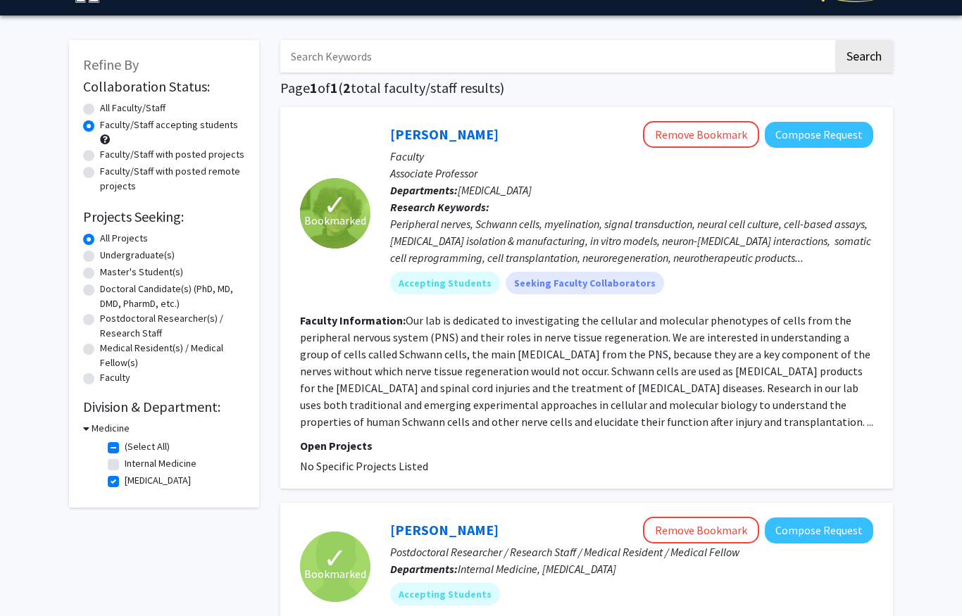
scroll to position [273, 0]
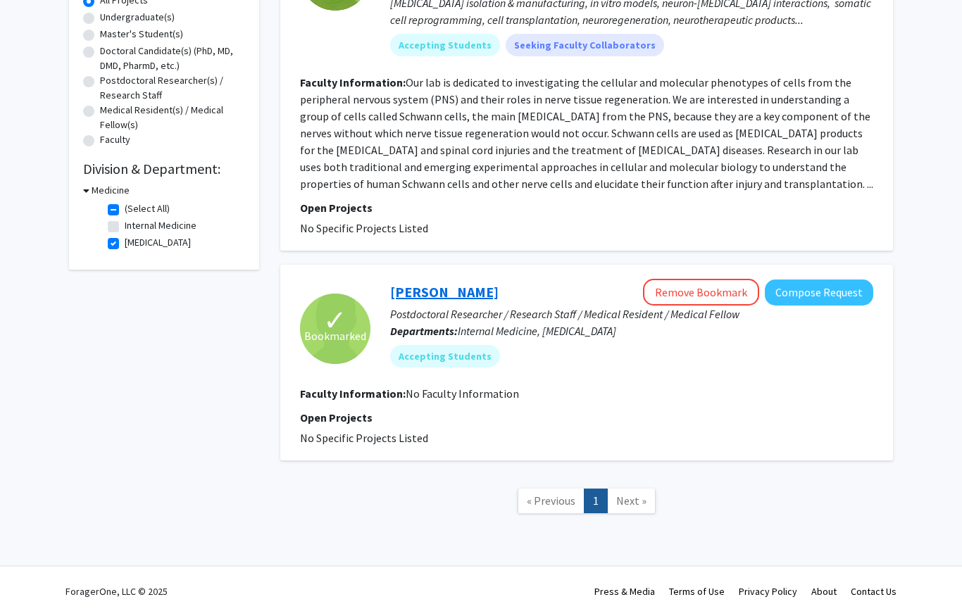
click at [419, 292] on link "[PERSON_NAME]" at bounding box center [444, 292] width 108 height 18
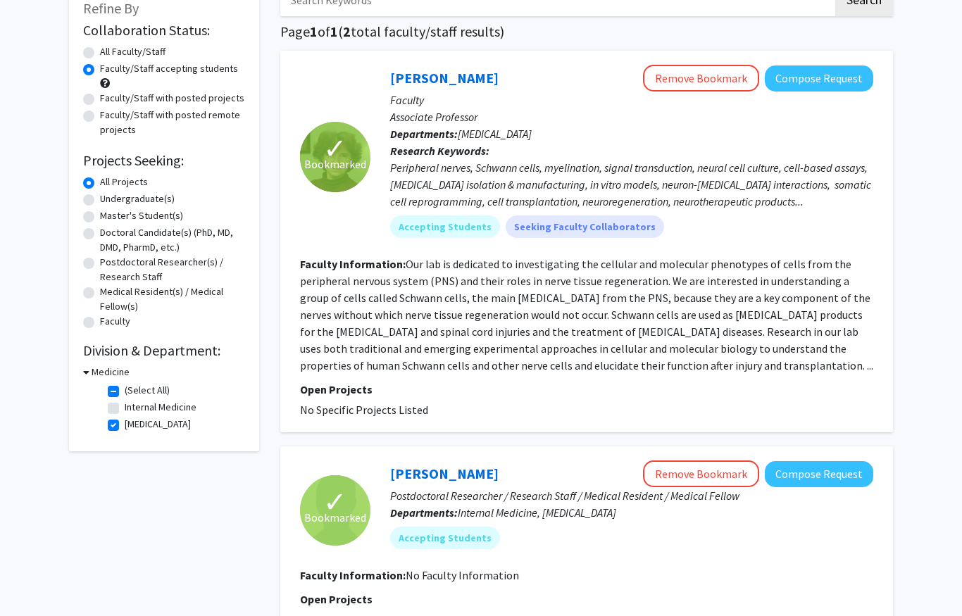
scroll to position [132, 0]
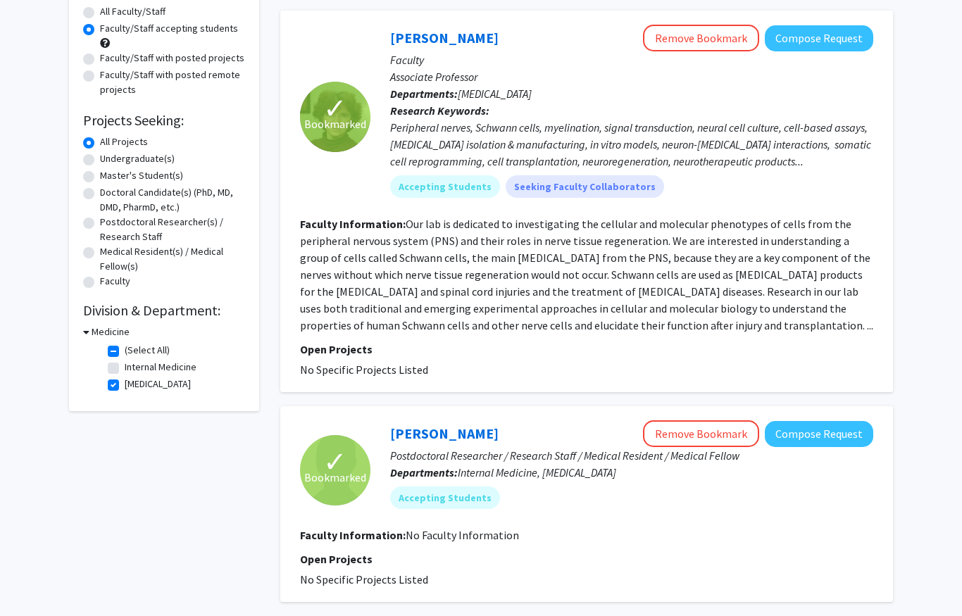
click at [125, 384] on label "[MEDICAL_DATA]" at bounding box center [158, 384] width 66 height 15
click at [125, 384] on input "[MEDICAL_DATA]" at bounding box center [129, 381] width 9 height 9
checkbox input "false"
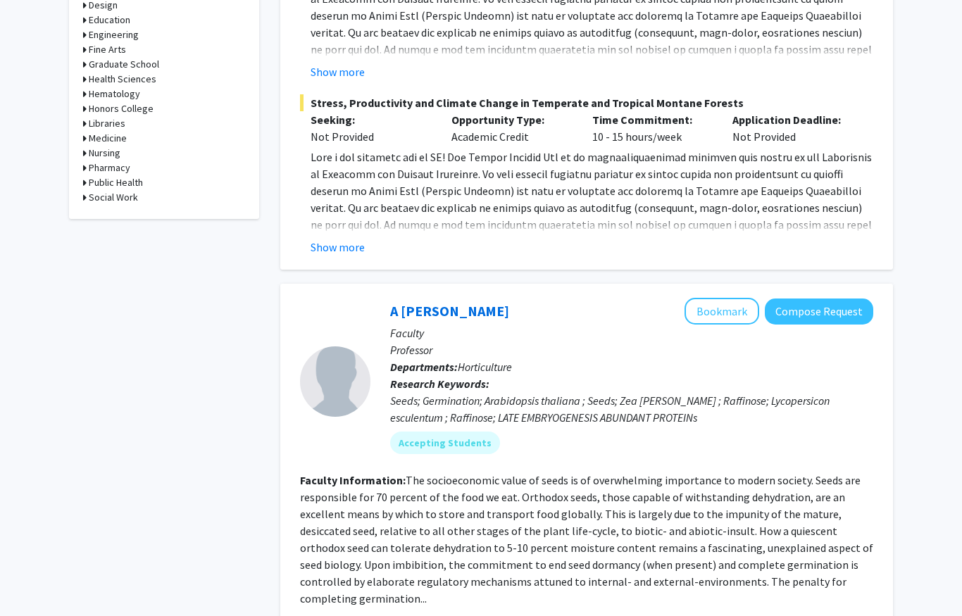
scroll to position [621, 0]
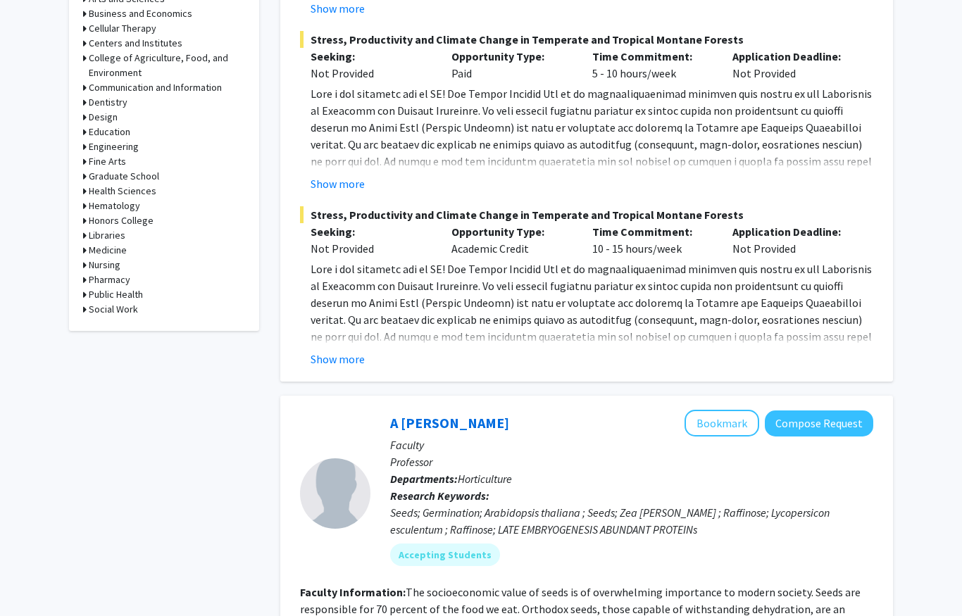
click at [114, 249] on h3 "Medicine" at bounding box center [108, 250] width 38 height 15
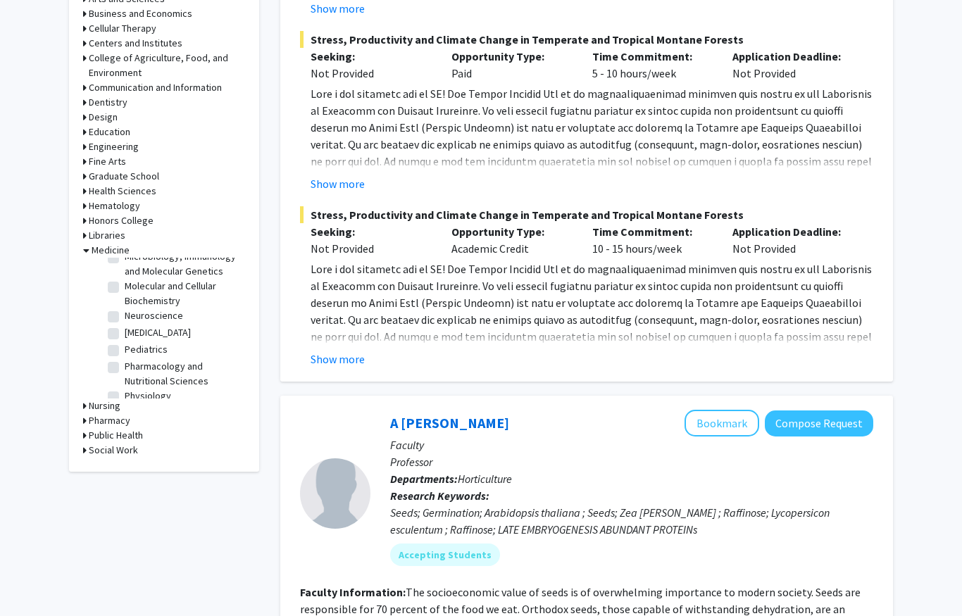
scroll to position [127, 0]
click at [131, 304] on label "Neuroscience" at bounding box center [154, 311] width 58 height 15
click at [131, 304] on input "Neuroscience" at bounding box center [129, 308] width 9 height 9
checkbox input "true"
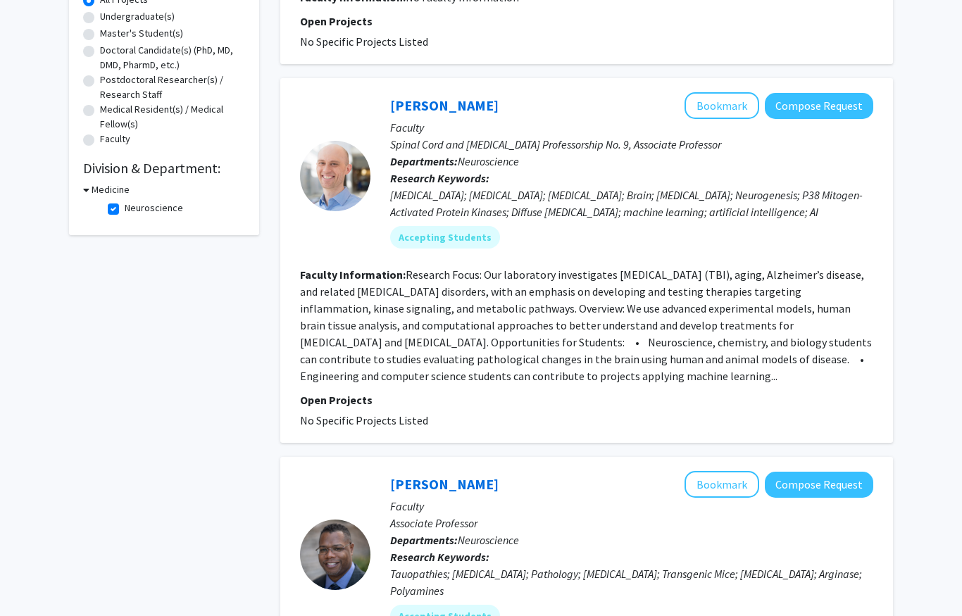
scroll to position [270, 0]
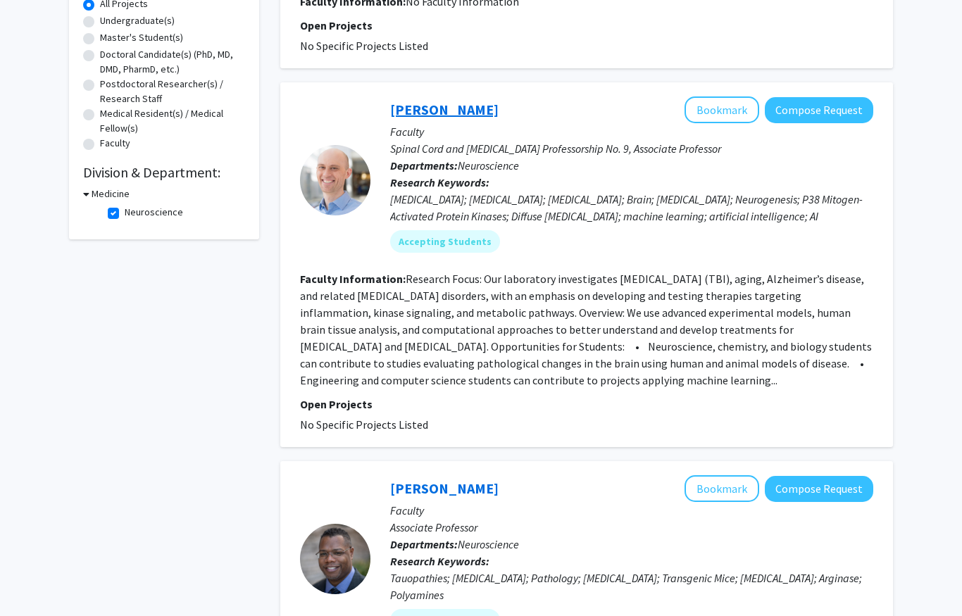
click at [466, 109] on link "[PERSON_NAME]" at bounding box center [444, 110] width 108 height 18
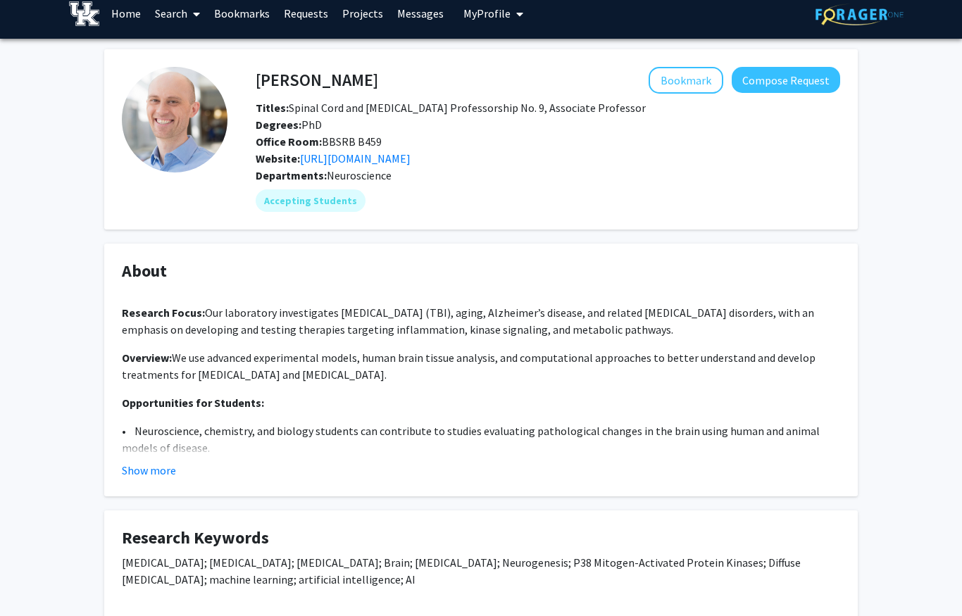
scroll to position [17, 0]
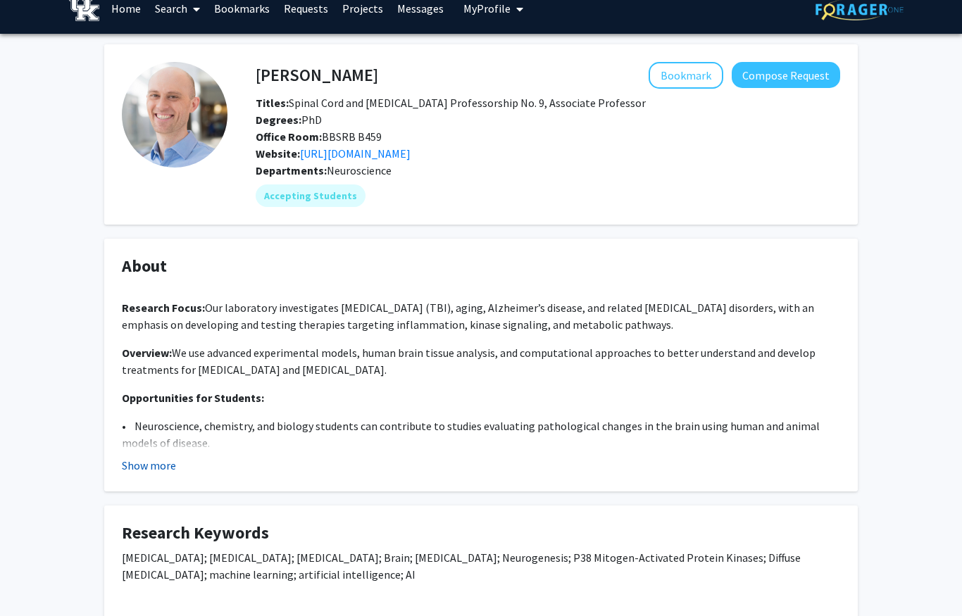
click at [147, 466] on button "Show more" at bounding box center [149, 465] width 54 height 17
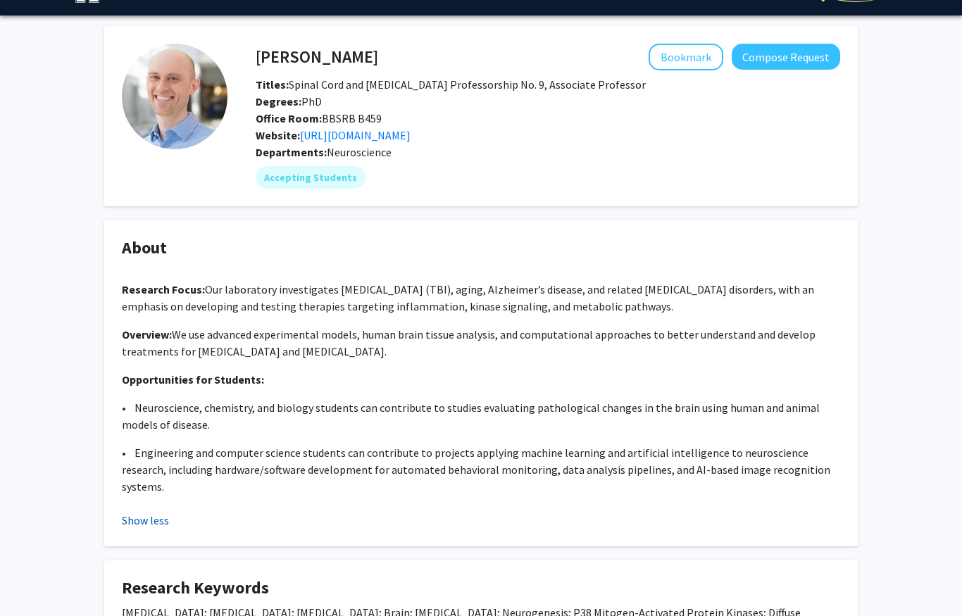
scroll to position [40, 0]
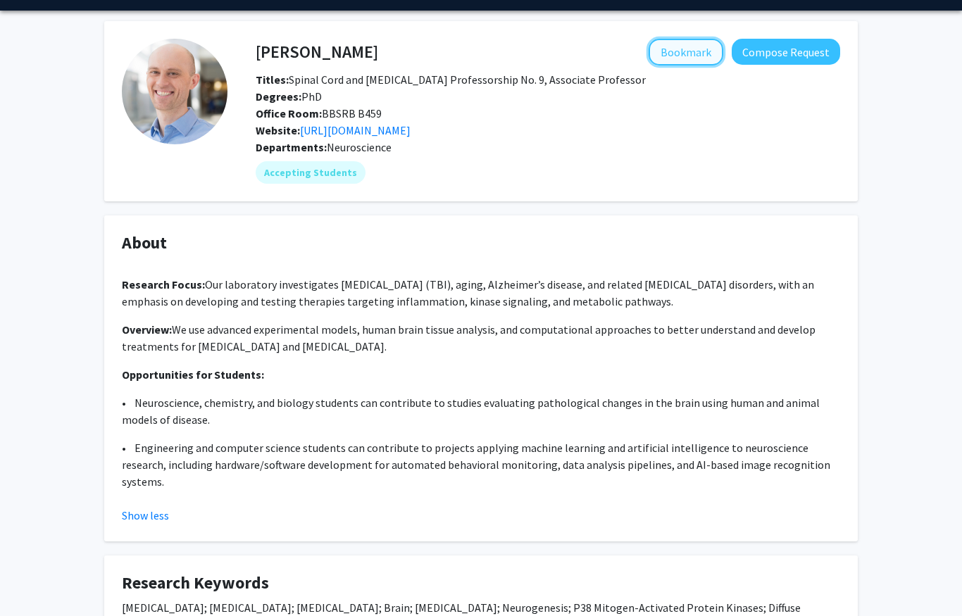
click at [667, 51] on button "Bookmark" at bounding box center [686, 52] width 75 height 27
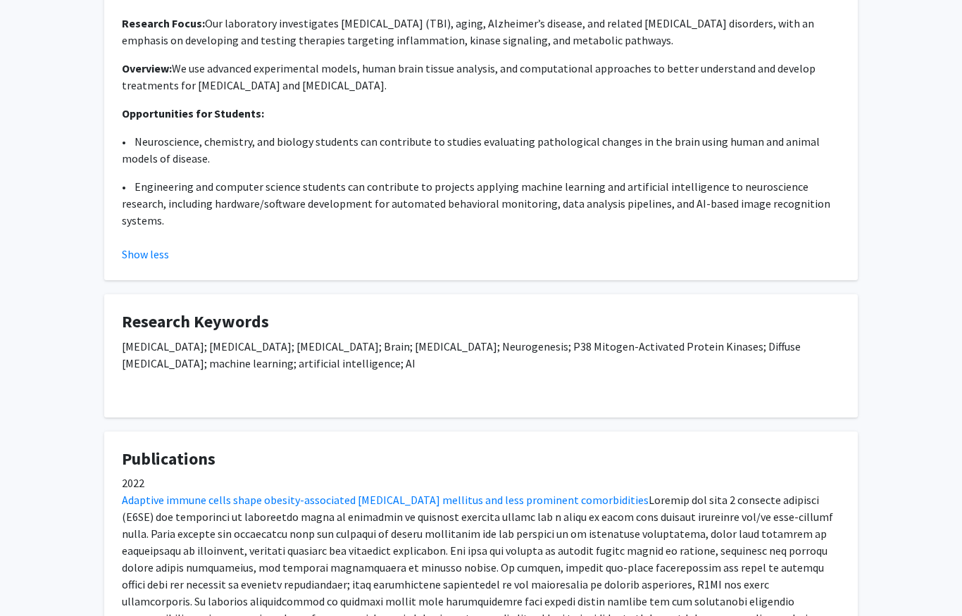
scroll to position [0, 0]
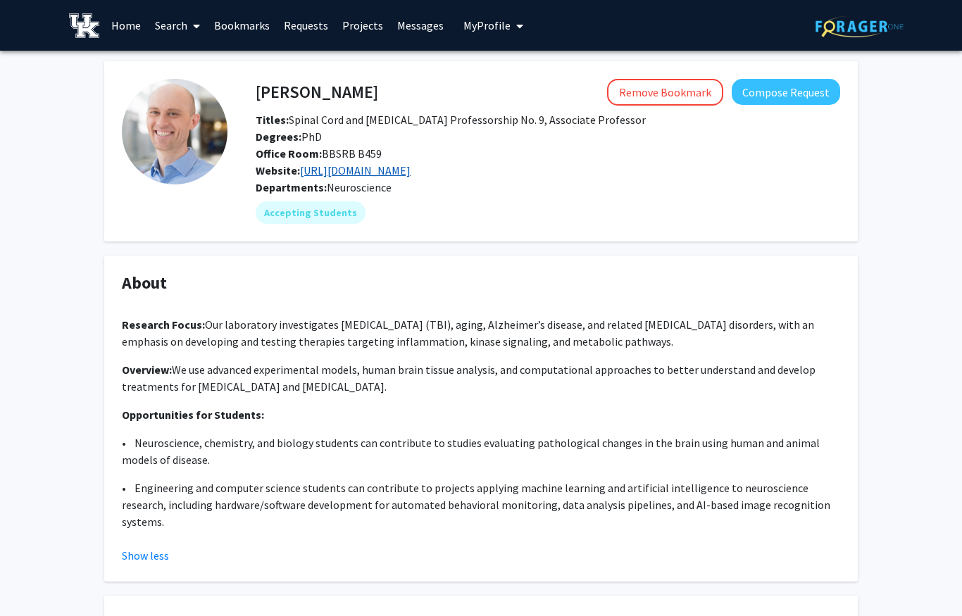
click at [389, 170] on link "[URL][DOMAIN_NAME]" at bounding box center [355, 170] width 111 height 14
